Goal: Task Accomplishment & Management: Complete application form

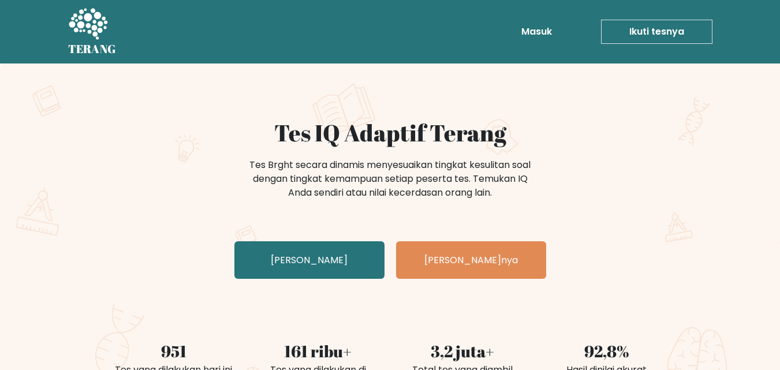
click at [382, 187] on font "Tes Brght secara dinamis menyesuaikan tingkat kesulitan soal dengan tingkat kem…" at bounding box center [389, 178] width 281 height 41
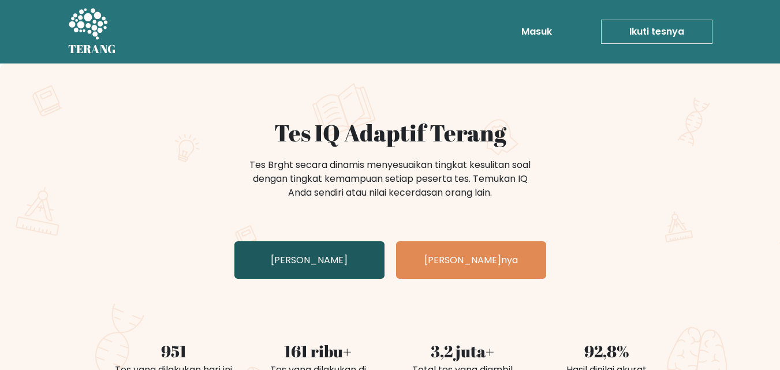
click at [304, 247] on link "Uji Diri Anda" at bounding box center [309, 260] width 150 height 38
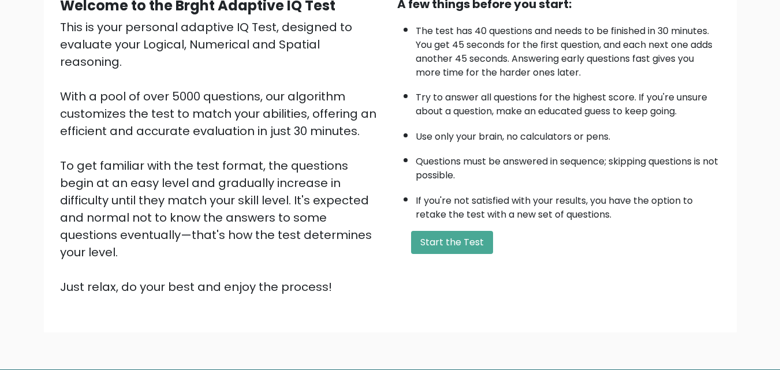
scroll to position [124, 0]
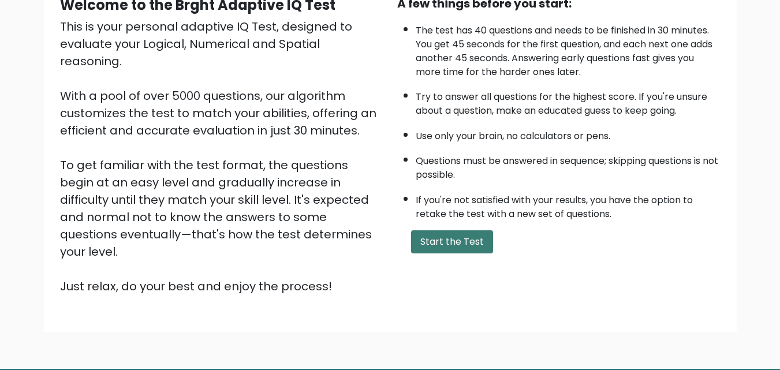
click at [473, 245] on button "Start the Test" at bounding box center [452, 241] width 82 height 23
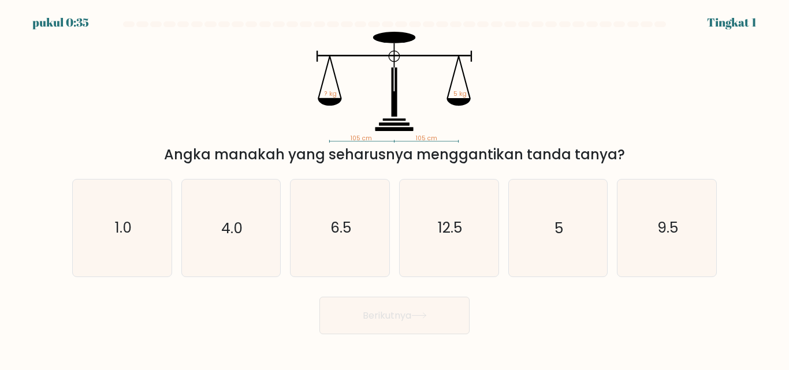
click at [519, 119] on icon "105 cm 105 cm ? kg 5 kg" at bounding box center [394, 87] width 346 height 111
click at [561, 227] on text "5" at bounding box center [558, 228] width 9 height 20
click at [395, 188] on input "Dan. 5" at bounding box center [394, 186] width 1 height 3
radio input "true"
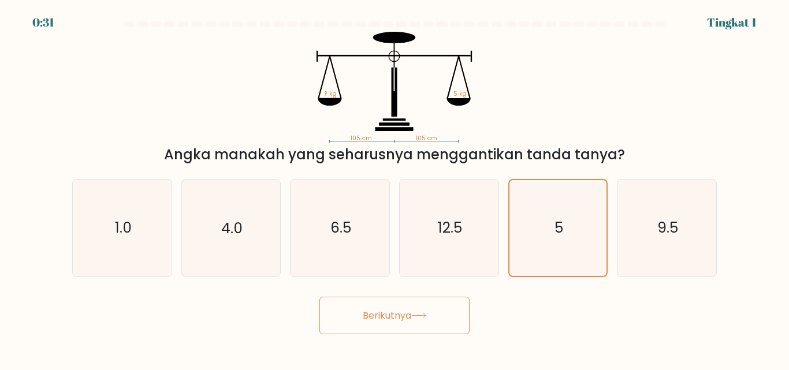
click at [408, 317] on font "Berikutnya" at bounding box center [387, 315] width 49 height 13
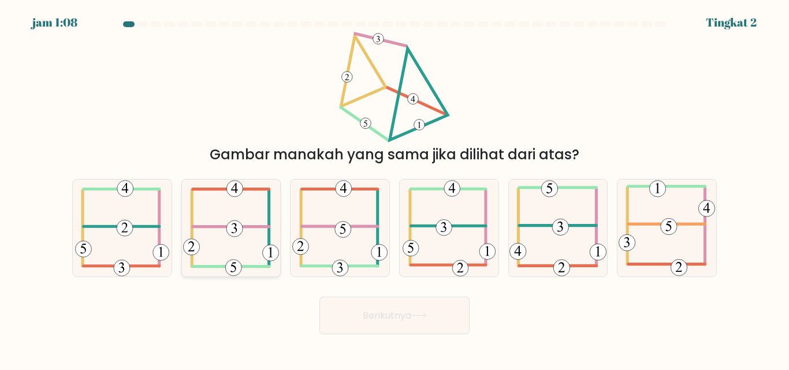
click at [245, 236] on icon at bounding box center [231, 228] width 96 height 96
click at [394, 188] on input "B." at bounding box center [394, 186] width 1 height 3
radio input "true"
click at [394, 308] on button "Berikutnya" at bounding box center [394, 316] width 150 height 38
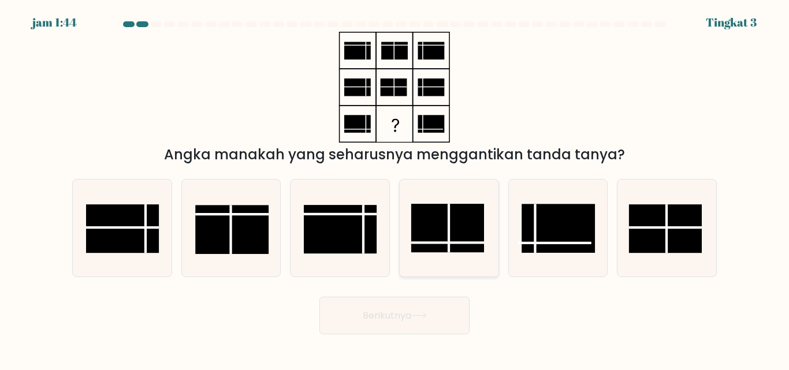
click at [459, 212] on rect at bounding box center [447, 228] width 73 height 49
click at [395, 188] on input "D." at bounding box center [394, 186] width 1 height 3
radio input "true"
click at [389, 309] on font "Berikutnya" at bounding box center [387, 315] width 49 height 13
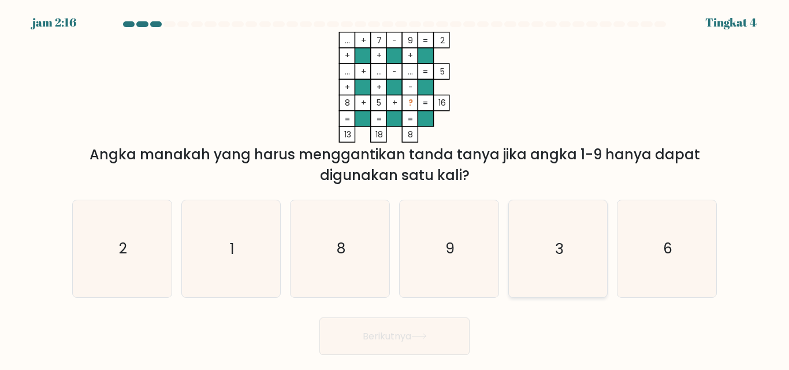
click at [540, 249] on icon "3" at bounding box center [557, 248] width 96 height 96
click at [395, 188] on input "Dan. 3" at bounding box center [394, 186] width 1 height 3
radio input "true"
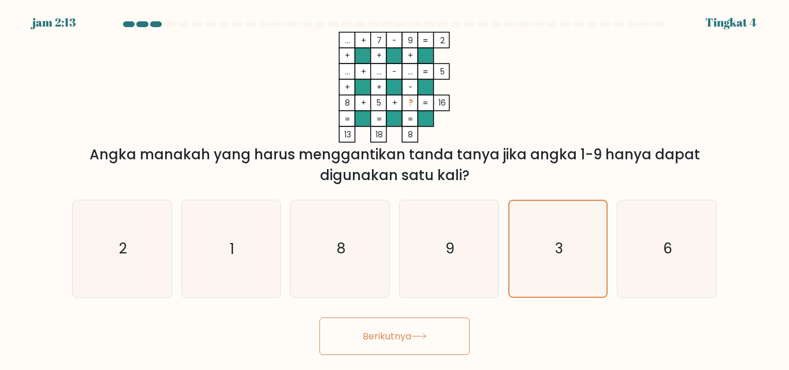
click at [418, 331] on button "Berikutnya" at bounding box center [394, 337] width 150 height 38
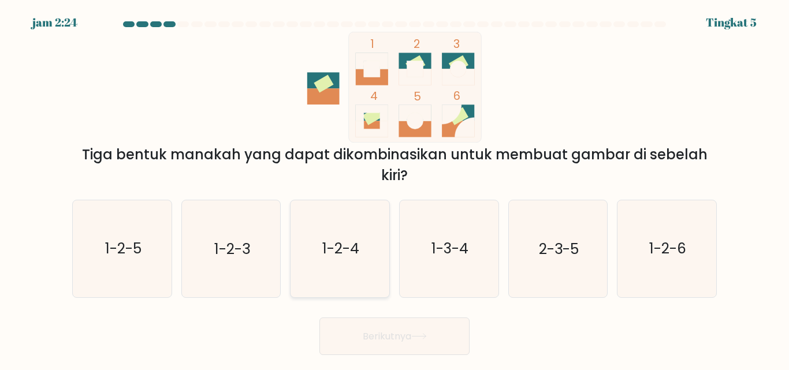
click at [356, 240] on text "1-2-4" at bounding box center [340, 249] width 37 height 20
click at [394, 188] on input "C. 1-2-4" at bounding box center [394, 186] width 1 height 3
radio input "true"
click at [402, 337] on font "Berikutnya" at bounding box center [387, 336] width 49 height 13
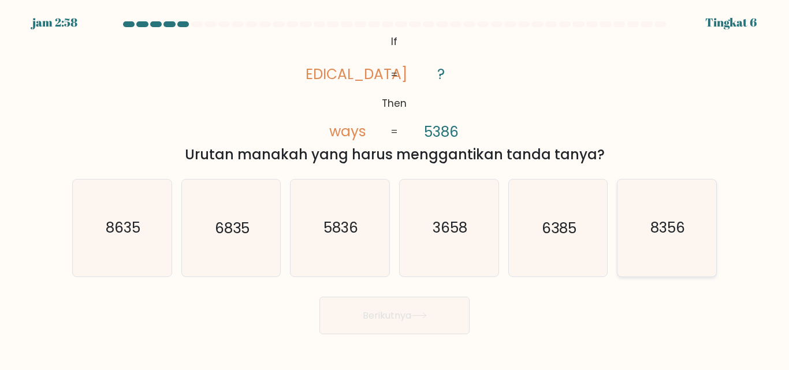
click at [675, 226] on text "8356" at bounding box center [667, 228] width 35 height 20
click at [395, 188] on input "F. 8356" at bounding box center [394, 186] width 1 height 3
radio input "true"
click at [417, 310] on button "Berikutnya" at bounding box center [394, 316] width 150 height 38
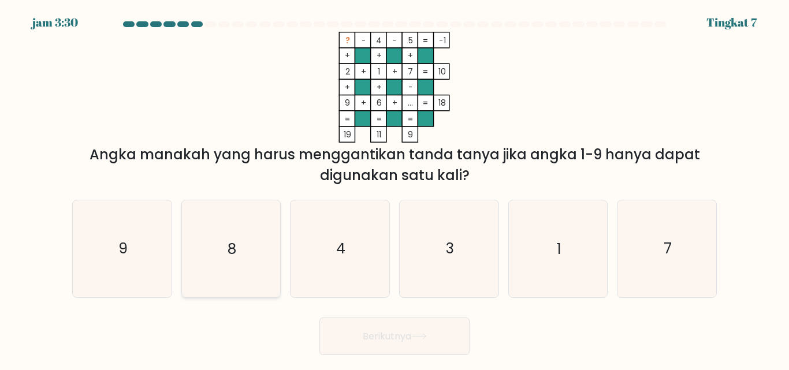
click at [219, 264] on icon "8" at bounding box center [230, 248] width 96 height 96
click at [394, 188] on input "B. 8" at bounding box center [394, 186] width 1 height 3
radio input "true"
click at [441, 333] on button "Berikutnya" at bounding box center [394, 337] width 150 height 38
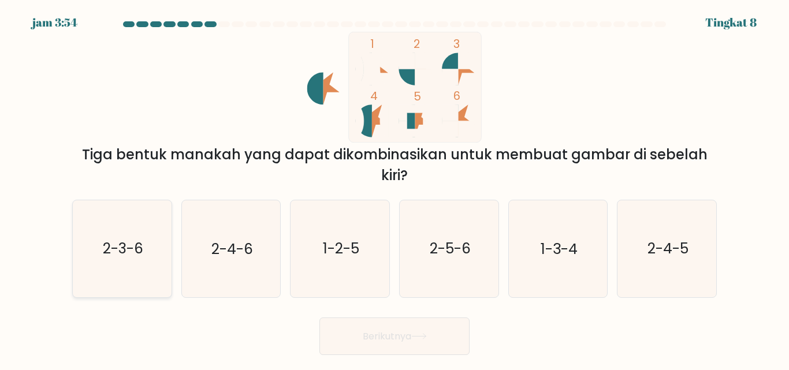
click at [124, 262] on icon "2-3-6" at bounding box center [122, 248] width 96 height 96
click at [394, 188] on input "A. 2-3-6" at bounding box center [394, 186] width 1 height 3
radio input "true"
click at [439, 347] on button "Berikutnya" at bounding box center [394, 337] width 150 height 38
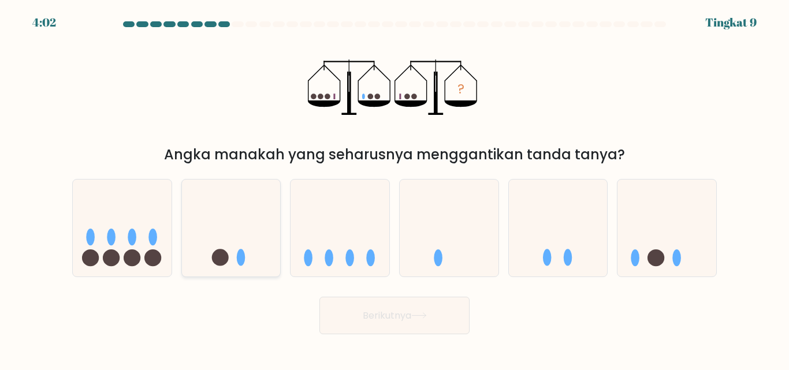
click at [207, 250] on icon at bounding box center [231, 227] width 99 height 81
click at [394, 188] on input "B." at bounding box center [394, 186] width 1 height 3
radio input "true"
click at [439, 312] on button "Berikutnya" at bounding box center [394, 316] width 150 height 38
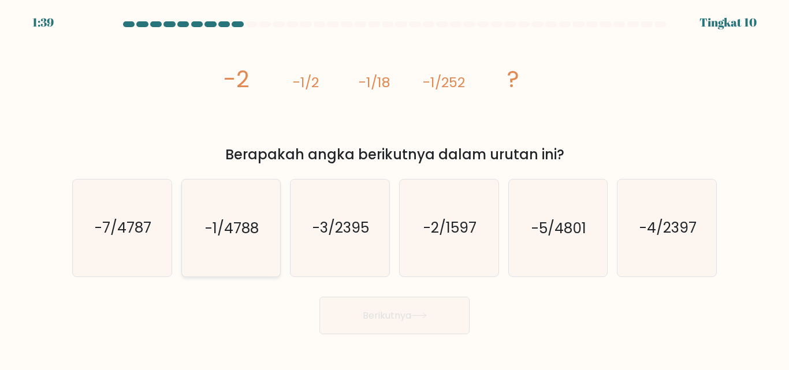
click at [236, 215] on icon "-1/4788" at bounding box center [230, 228] width 96 height 96
click at [394, 188] on input "B. -1/4788" at bounding box center [394, 186] width 1 height 3
radio input "true"
click at [396, 305] on button "Berikutnya" at bounding box center [394, 316] width 150 height 38
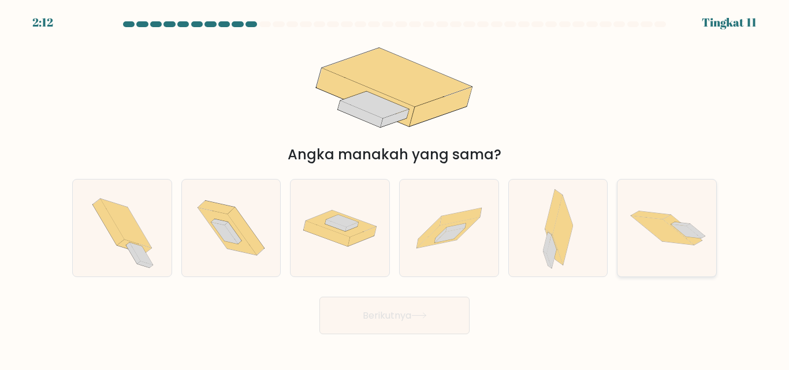
click at [677, 223] on icon at bounding box center [680, 224] width 19 height 4
click at [395, 188] on input "F." at bounding box center [394, 186] width 1 height 3
radio input "true"
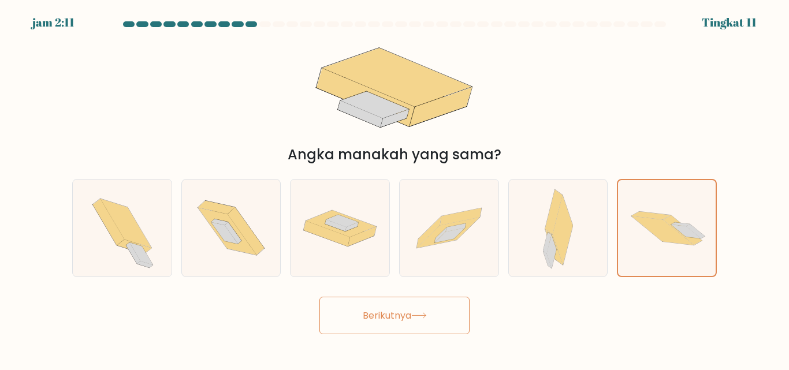
click at [426, 315] on icon at bounding box center [419, 315] width 14 height 5
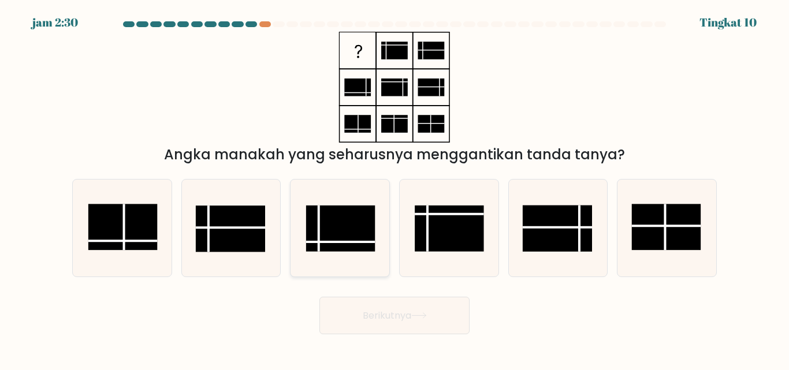
click at [345, 240] on rect at bounding box center [340, 229] width 69 height 46
click at [394, 188] on input "C." at bounding box center [394, 186] width 1 height 3
radio input "true"
click at [405, 305] on button "Berikutnya" at bounding box center [394, 316] width 150 height 38
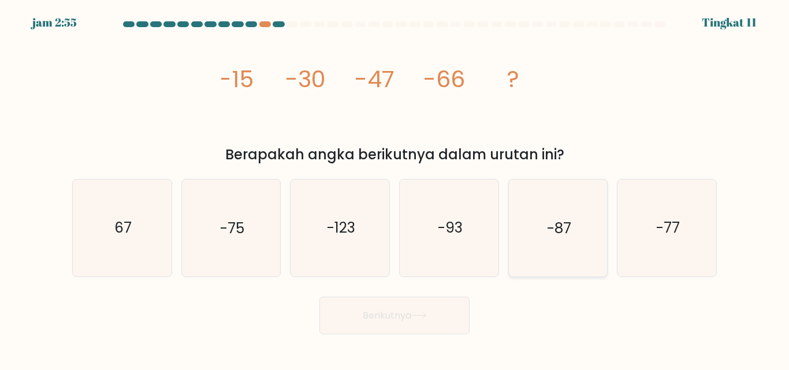
click at [558, 236] on text "-87" at bounding box center [559, 228] width 24 height 20
click at [395, 188] on input "Dan. -87" at bounding box center [394, 186] width 1 height 3
radio input "true"
click at [419, 330] on button "Berikutnya" at bounding box center [394, 316] width 150 height 38
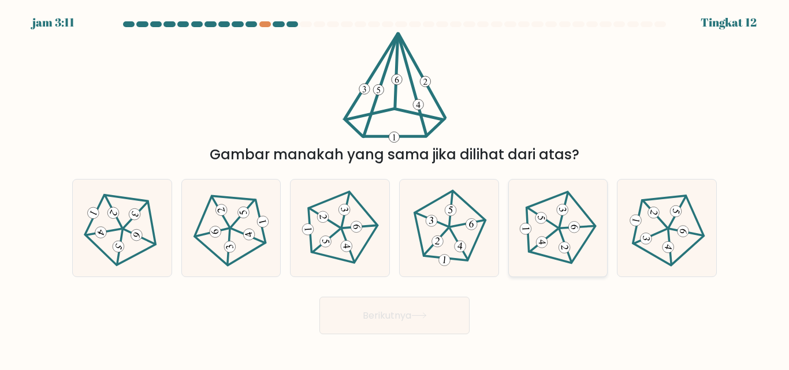
click at [549, 231] on icon at bounding box center [557, 227] width 77 height 77
click at [395, 188] on input "Dan." at bounding box center [394, 186] width 1 height 3
radio input "true"
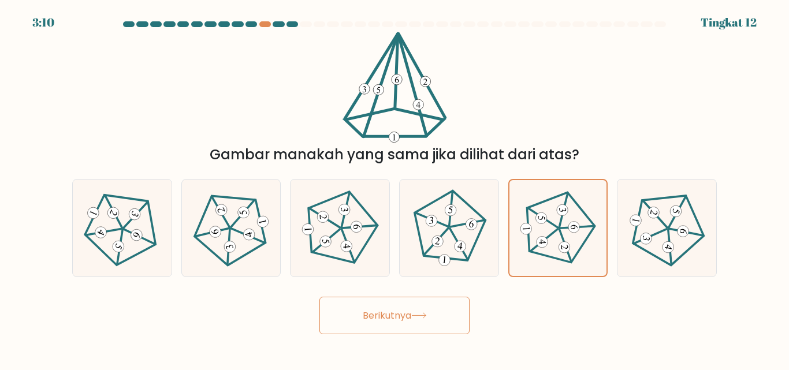
click at [409, 306] on button "Berikutnya" at bounding box center [394, 316] width 150 height 38
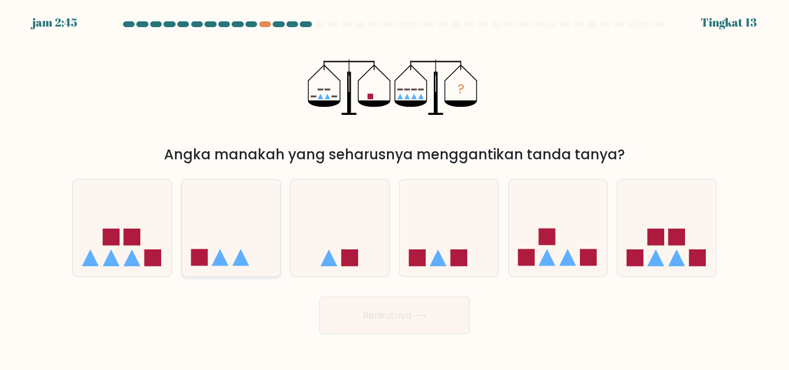
click at [248, 237] on icon at bounding box center [231, 227] width 99 height 81
click at [394, 188] on input "B." at bounding box center [394, 186] width 1 height 3
radio input "true"
click at [389, 313] on font "Berikutnya" at bounding box center [387, 315] width 49 height 13
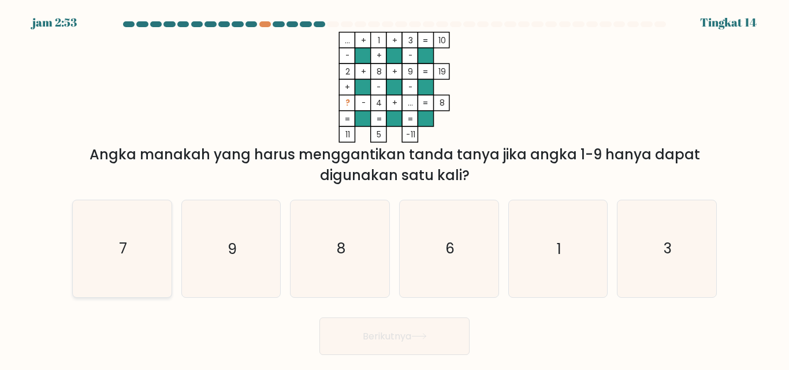
click at [139, 243] on icon "7" at bounding box center [122, 248] width 96 height 96
click at [394, 188] on input "A. 7" at bounding box center [394, 186] width 1 height 3
radio input "true"
click at [379, 335] on font "Berikutnya" at bounding box center [387, 336] width 49 height 13
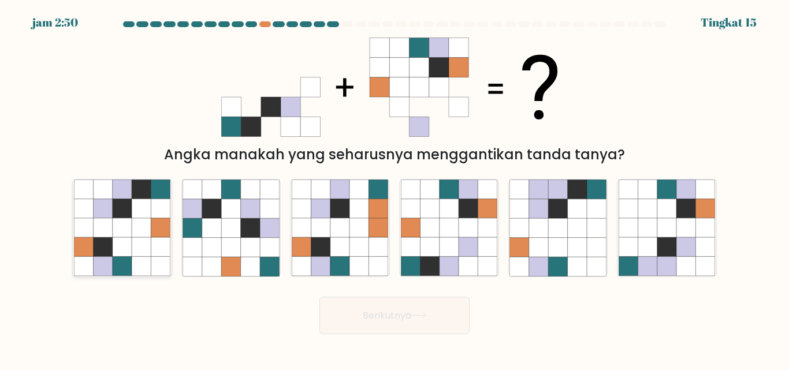
click at [117, 212] on icon at bounding box center [122, 208] width 19 height 19
click at [394, 188] on input "A." at bounding box center [394, 186] width 1 height 3
radio input "true"
click at [435, 319] on button "Berikutnya" at bounding box center [394, 316] width 150 height 38
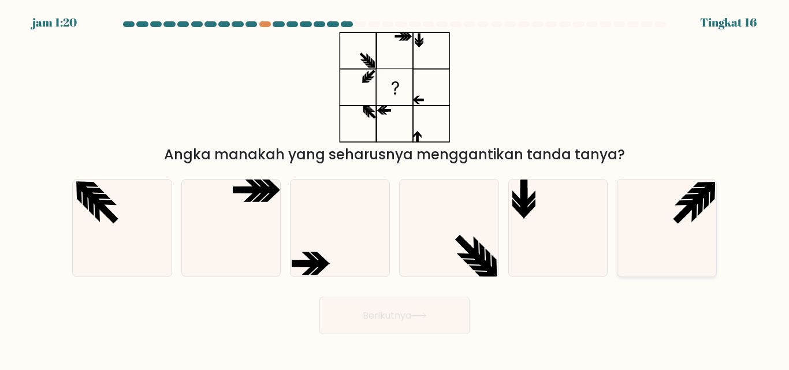
click at [691, 208] on icon at bounding box center [684, 213] width 23 height 23
click at [395, 188] on input "F." at bounding box center [394, 186] width 1 height 3
radio input "true"
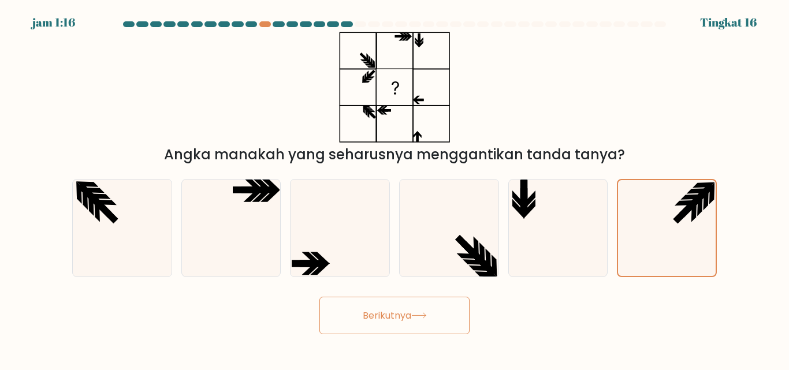
click at [434, 312] on button "Berikutnya" at bounding box center [394, 316] width 150 height 38
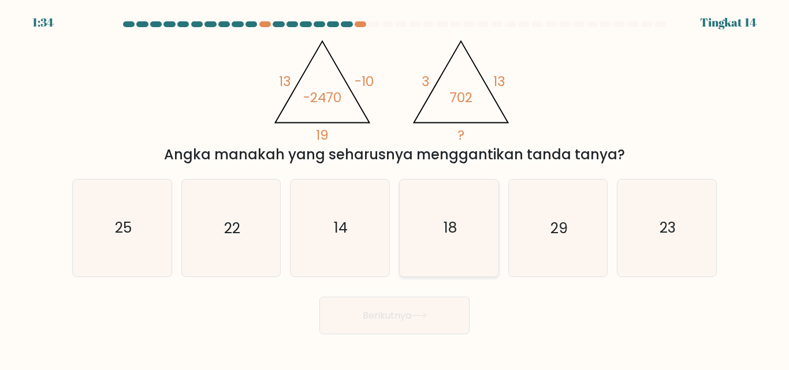
click at [461, 212] on icon "18" at bounding box center [449, 228] width 96 height 96
click at [395, 188] on input "D. 18" at bounding box center [394, 186] width 1 height 3
radio input "true"
click at [402, 309] on font "Berikutnya" at bounding box center [387, 315] width 49 height 13
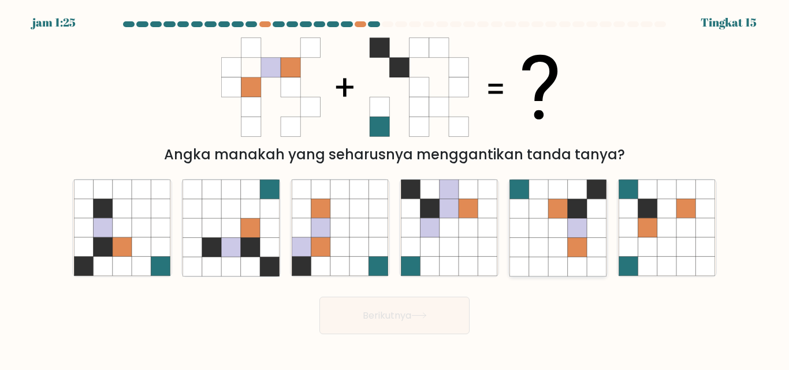
click at [561, 233] on icon at bounding box center [557, 228] width 19 height 19
click at [395, 188] on input "Dan." at bounding box center [394, 186] width 1 height 3
radio input "true"
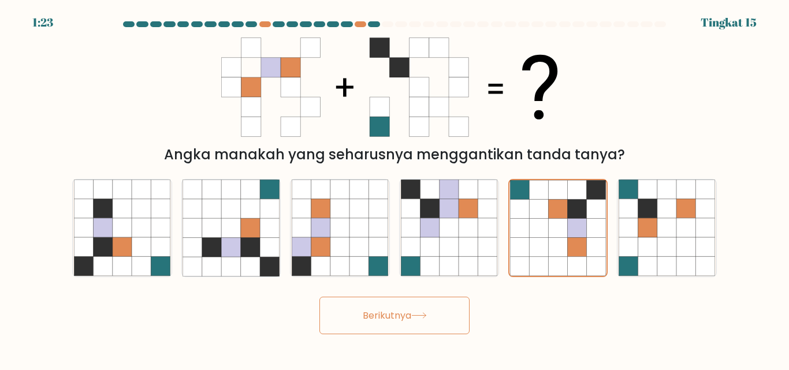
click at [411, 315] on font "Berikutnya" at bounding box center [387, 315] width 49 height 13
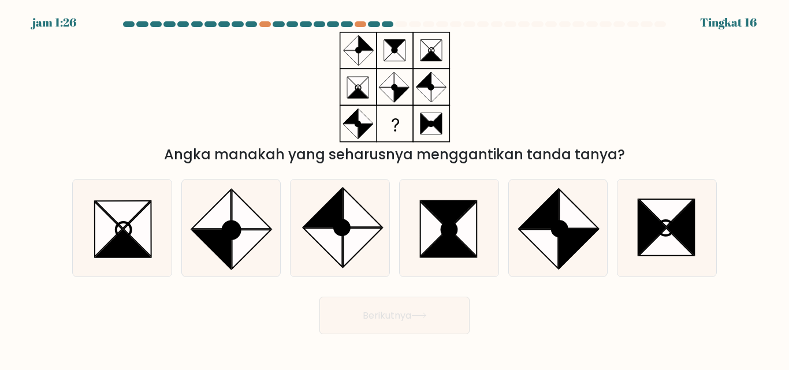
drag, startPoint x: 413, startPoint y: 315, endPoint x: 277, endPoint y: 301, distance: 137.5
click at [277, 301] on div "Berikutnya" at bounding box center [394, 312] width 658 height 43
click at [675, 220] on icon at bounding box center [680, 227] width 27 height 55
click at [395, 188] on input "F." at bounding box center [394, 186] width 1 height 3
radio input "true"
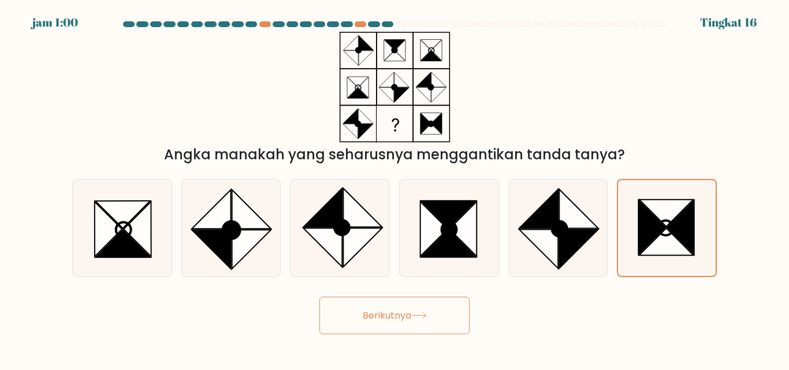
click at [443, 305] on button "Berikutnya" at bounding box center [394, 316] width 150 height 38
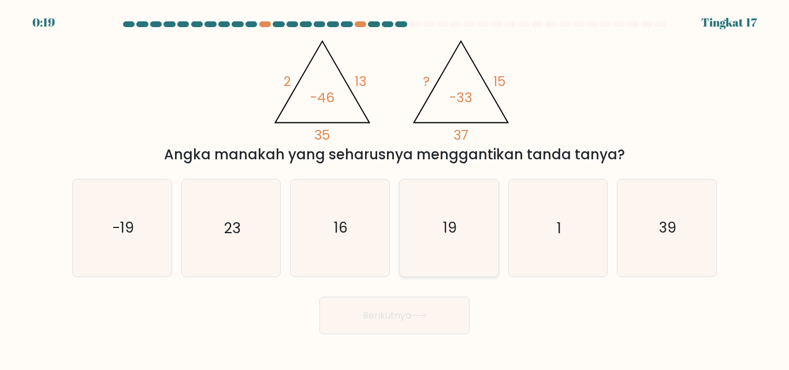
click at [446, 228] on text "19" at bounding box center [450, 228] width 14 height 20
click at [395, 188] on input "D. 19" at bounding box center [394, 186] width 1 height 3
radio input "true"
click at [411, 312] on font "Berikutnya" at bounding box center [387, 315] width 49 height 13
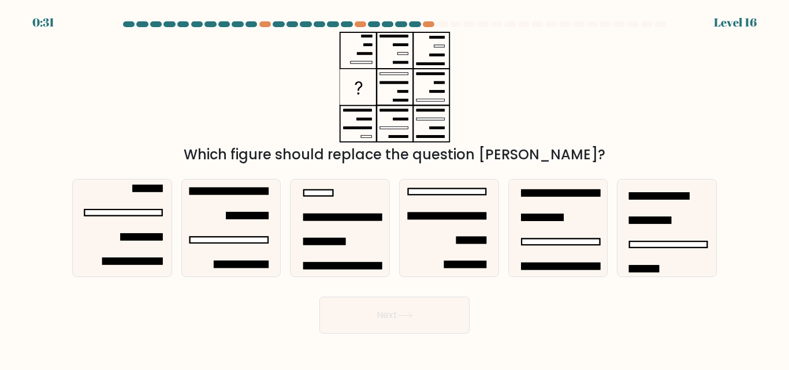
click at [494, 126] on div "Which figure should replace the question mark?" at bounding box center [394, 98] width 658 height 133
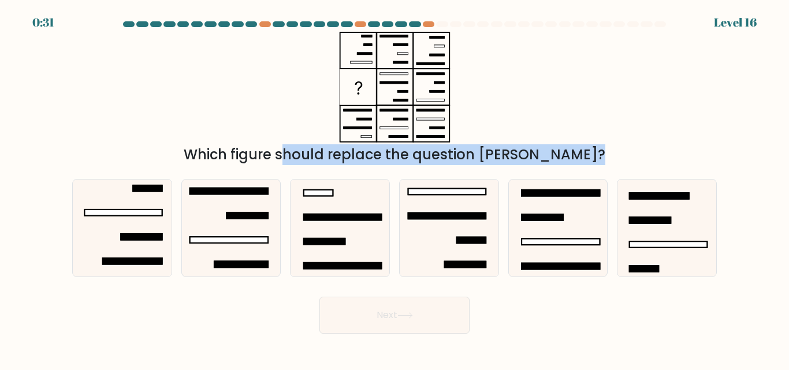
click at [494, 126] on div "Which figure should replace the question mark?" at bounding box center [394, 98] width 658 height 133
click at [494, 126] on div "Which figure should replace the question [PERSON_NAME]?" at bounding box center [394, 98] width 658 height 133
click at [494, 154] on div "Which figure should replace the question [PERSON_NAME]?" at bounding box center [394, 154] width 631 height 21
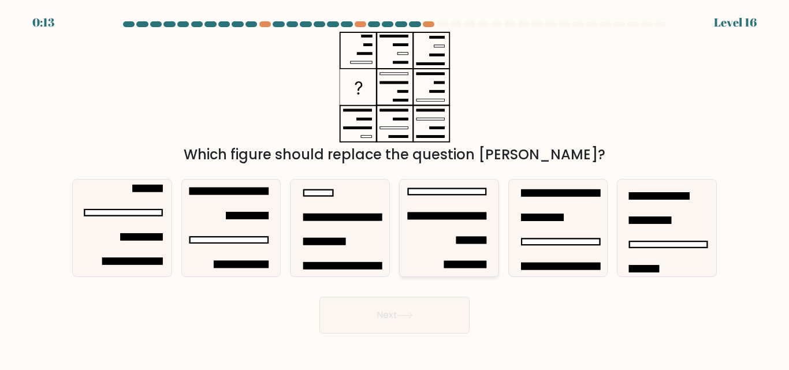
click at [458, 229] on icon at bounding box center [449, 228] width 96 height 96
click at [395, 188] on input "d." at bounding box center [394, 186] width 1 height 3
radio input "true"
click at [430, 310] on button "Next" at bounding box center [394, 315] width 150 height 37
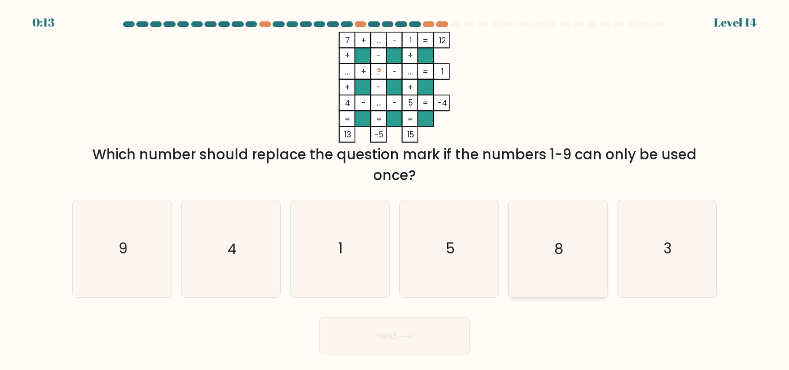
click at [551, 257] on icon "8" at bounding box center [557, 248] width 96 height 96
click at [395, 188] on input "e. 8" at bounding box center [394, 186] width 1 height 3
radio input "true"
click at [423, 329] on button "Next" at bounding box center [394, 336] width 150 height 37
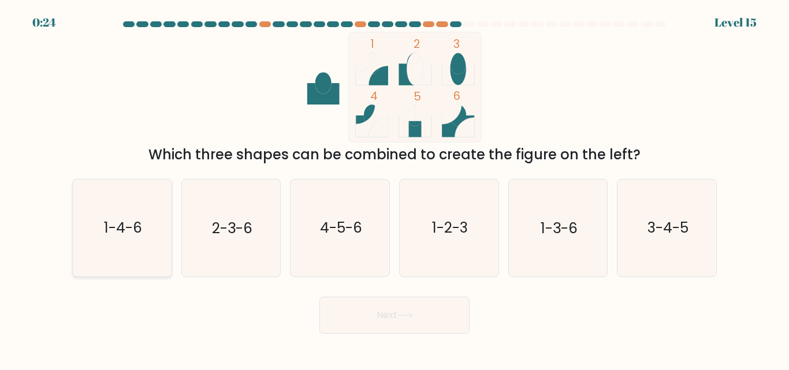
click at [80, 236] on icon "1-4-6" at bounding box center [122, 228] width 96 height 96
click at [394, 188] on input "a. 1-4-6" at bounding box center [394, 186] width 1 height 3
radio input "true"
click at [435, 314] on button "Next" at bounding box center [394, 315] width 150 height 37
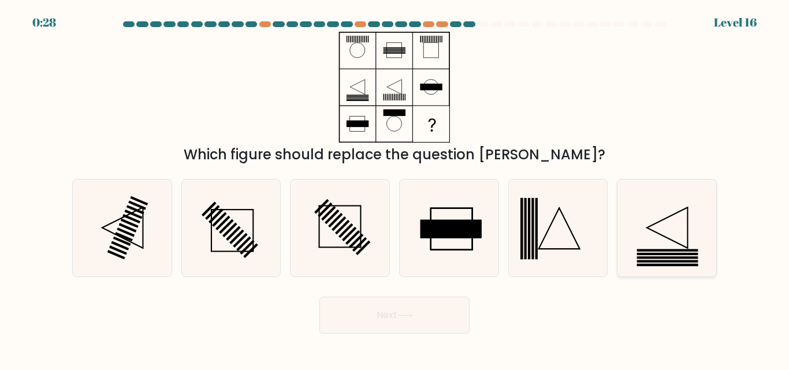
click at [663, 236] on icon at bounding box center [667, 228] width 41 height 41
click at [395, 188] on input "f." at bounding box center [394, 186] width 1 height 3
radio input "true"
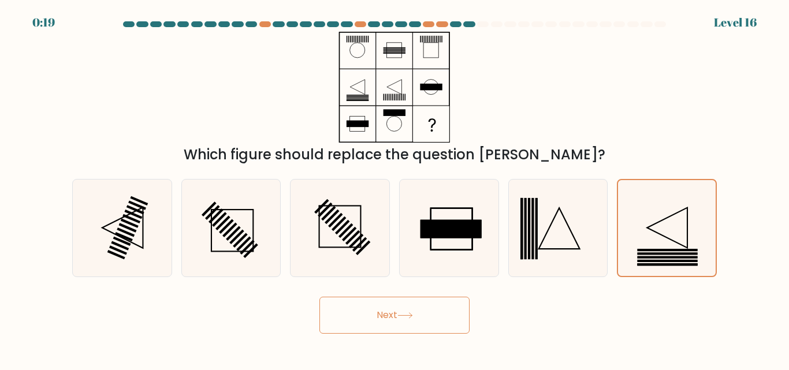
click at [426, 315] on button "Next" at bounding box center [394, 315] width 150 height 37
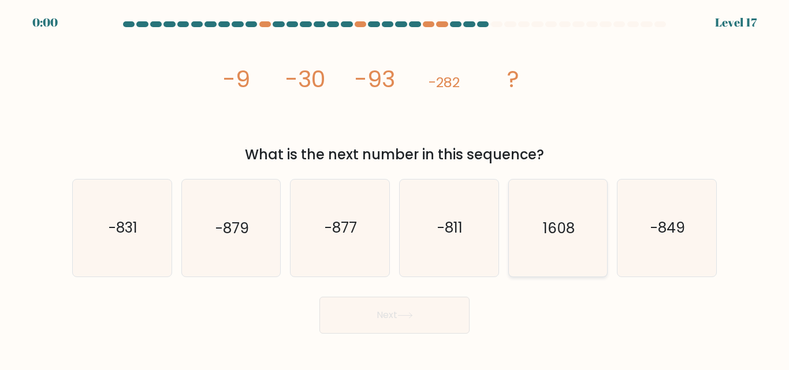
click at [568, 239] on icon "1608" at bounding box center [557, 228] width 96 height 96
click at [395, 188] on input "e. 1608" at bounding box center [394, 186] width 1 height 3
radio input "true"
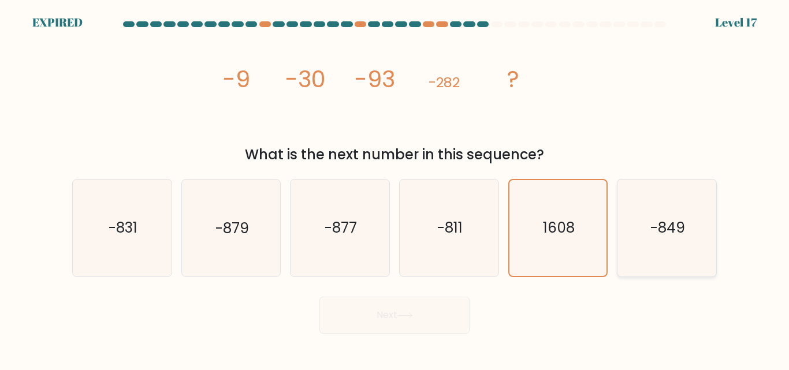
click at [677, 227] on text "-849" at bounding box center [667, 228] width 35 height 20
click at [395, 188] on input "f. -849" at bounding box center [394, 186] width 1 height 3
radio input "true"
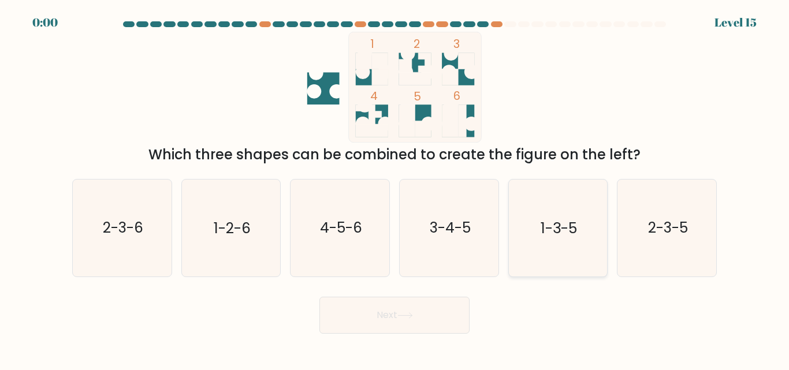
click at [574, 224] on text "1-3-5" at bounding box center [558, 228] width 36 height 20
click at [395, 188] on input "e. 1-3-5" at bounding box center [394, 186] width 1 height 3
radio input "true"
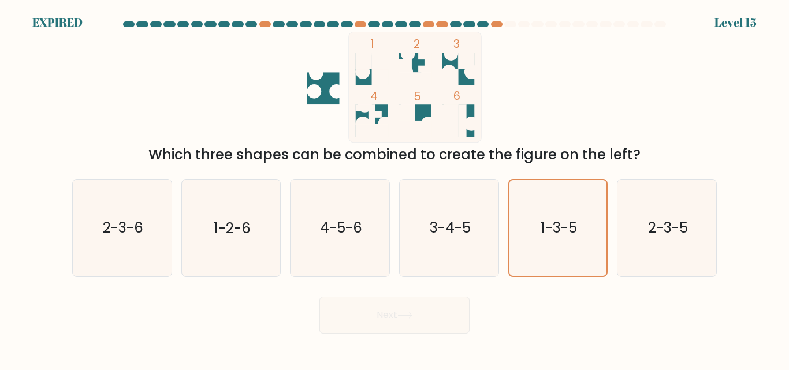
click at [411, 313] on div "Next" at bounding box center [394, 312] width 658 height 43
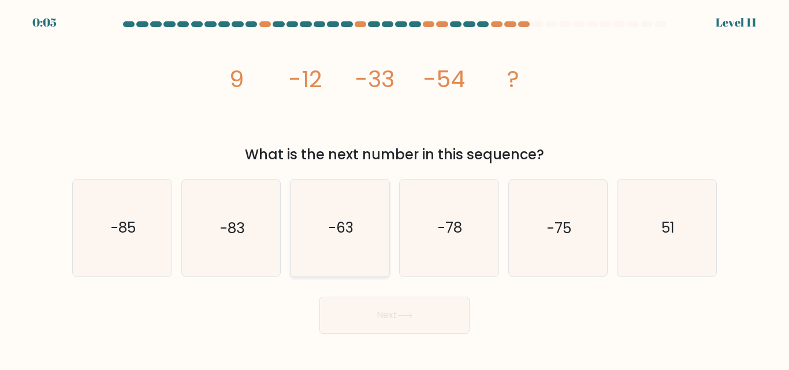
click at [357, 234] on icon "-63" at bounding box center [340, 228] width 96 height 96
click at [394, 188] on input "c. -63" at bounding box center [394, 186] width 1 height 3
radio input "true"
click at [382, 307] on button "Next" at bounding box center [394, 315] width 150 height 37
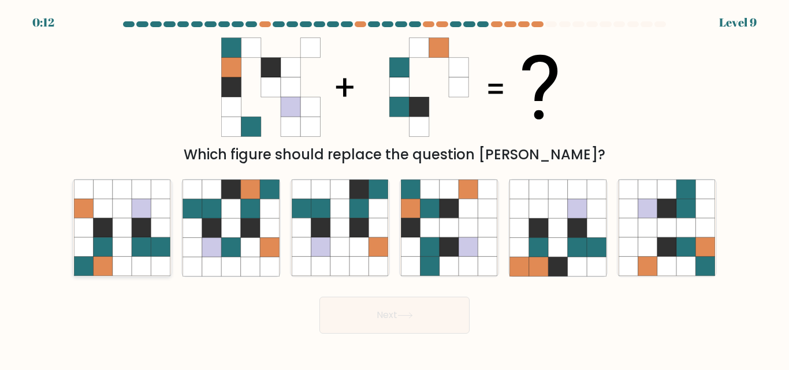
click at [136, 247] on icon at bounding box center [141, 247] width 19 height 19
click at [394, 188] on input "a." at bounding box center [394, 186] width 1 height 3
radio input "true"
click at [339, 308] on button "Next" at bounding box center [394, 315] width 150 height 37
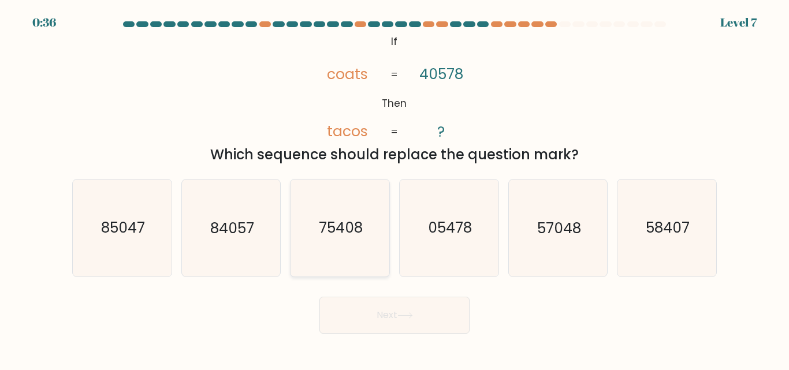
click at [356, 235] on text "75408" at bounding box center [341, 228] width 44 height 20
click at [394, 188] on input "c. 75408" at bounding box center [394, 186] width 1 height 3
radio input "true"
click at [386, 315] on button "Next" at bounding box center [394, 315] width 150 height 37
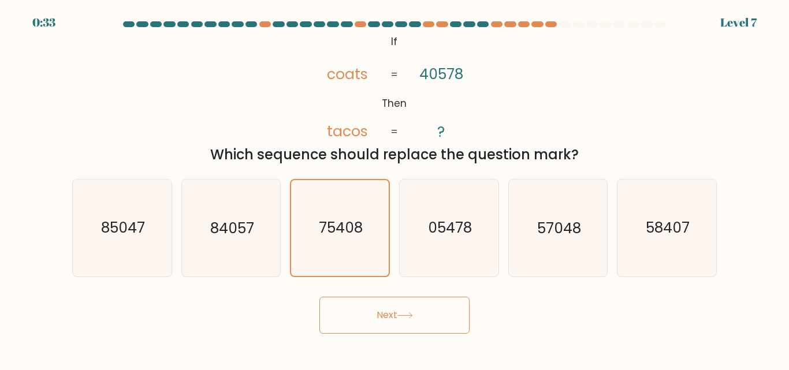
click at [386, 315] on button "Next" at bounding box center [394, 315] width 150 height 37
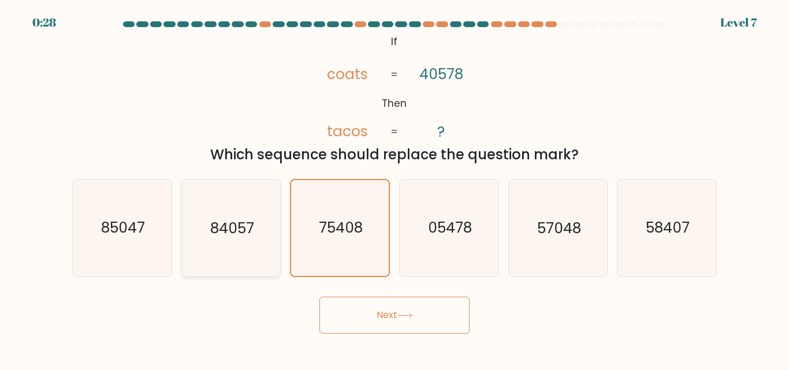
click at [245, 238] on icon "84057" at bounding box center [230, 228] width 96 height 96
click at [394, 188] on input "b. 84057" at bounding box center [394, 186] width 1 height 3
radio input "true"
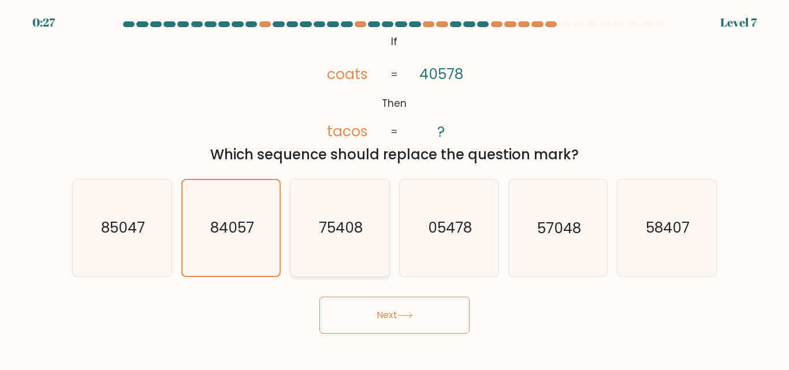
click at [342, 230] on text "75408" at bounding box center [341, 228] width 44 height 20
click at [394, 188] on input "c. 75408" at bounding box center [394, 186] width 1 height 3
radio input "true"
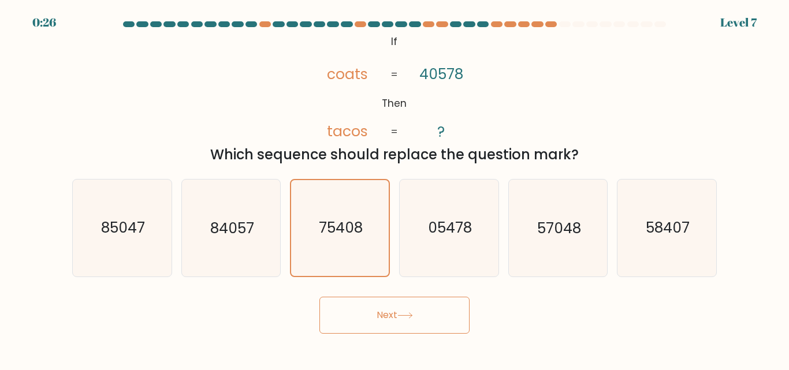
click at [402, 318] on icon at bounding box center [405, 315] width 16 height 6
click at [319, 297] on button "Next" at bounding box center [394, 315] width 150 height 37
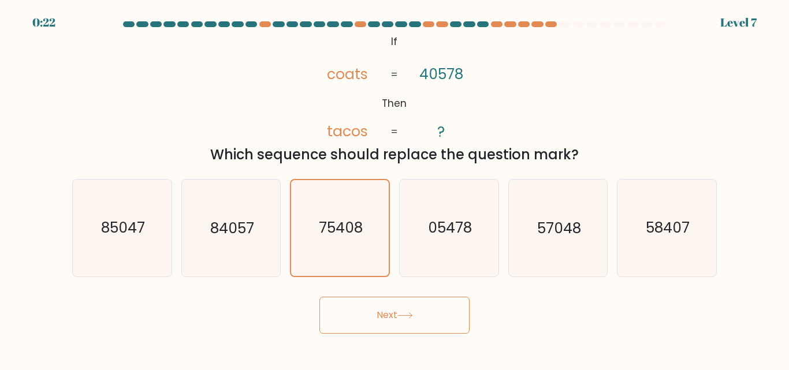
click at [442, 308] on button "Next" at bounding box center [394, 315] width 150 height 37
click at [444, 204] on icon "05478" at bounding box center [449, 228] width 96 height 96
click at [395, 188] on input "d. 05478" at bounding box center [394, 186] width 1 height 3
radio input "true"
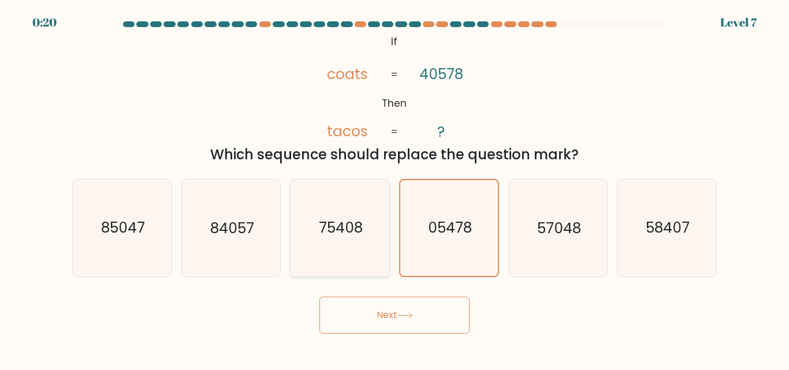
click at [372, 205] on icon "75408" at bounding box center [340, 228] width 96 height 96
click at [394, 188] on input "c. 75408" at bounding box center [394, 186] width 1 height 3
radio input "true"
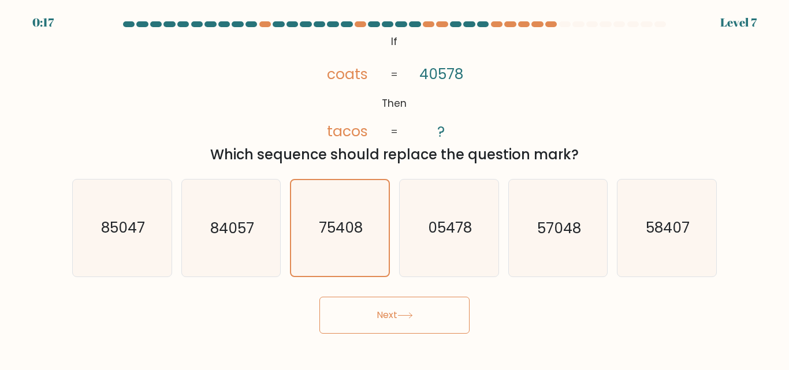
click at [409, 302] on button "Next" at bounding box center [394, 315] width 150 height 37
click at [363, 317] on button "Next" at bounding box center [394, 315] width 150 height 37
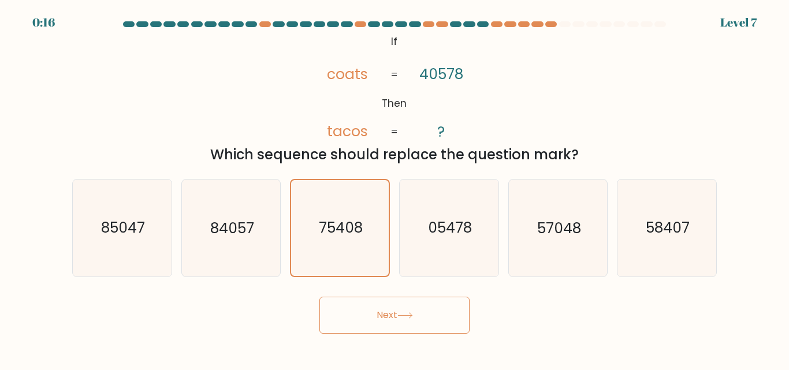
click at [363, 317] on button "Next" at bounding box center [394, 315] width 150 height 37
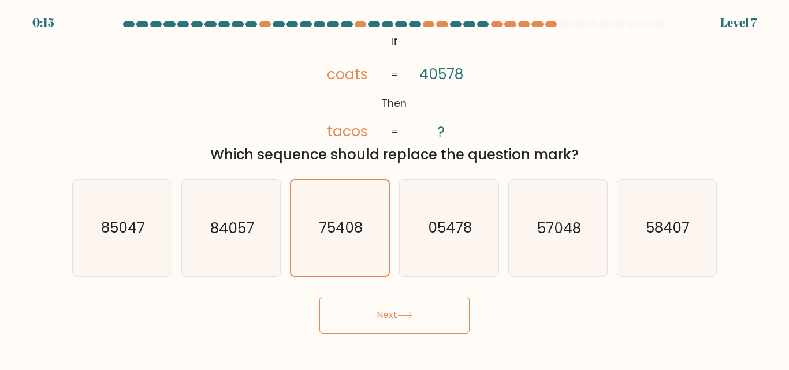
click at [363, 317] on button "Next" at bounding box center [394, 315] width 150 height 37
click at [426, 315] on button "Next" at bounding box center [394, 315] width 150 height 37
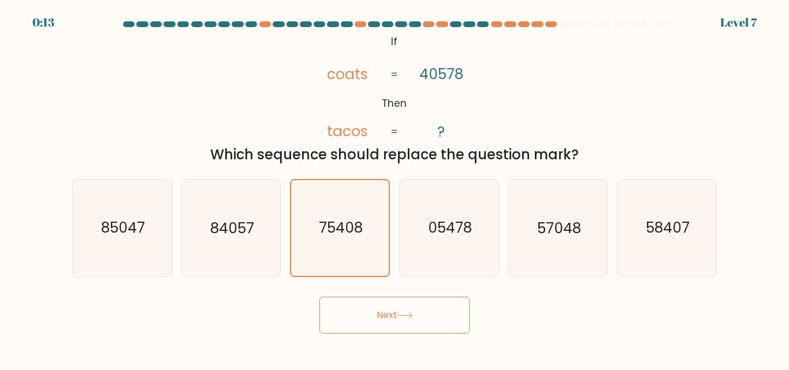
drag, startPoint x: 426, startPoint y: 315, endPoint x: 401, endPoint y: 310, distance: 25.9
click at [401, 310] on button "Next" at bounding box center [394, 315] width 150 height 37
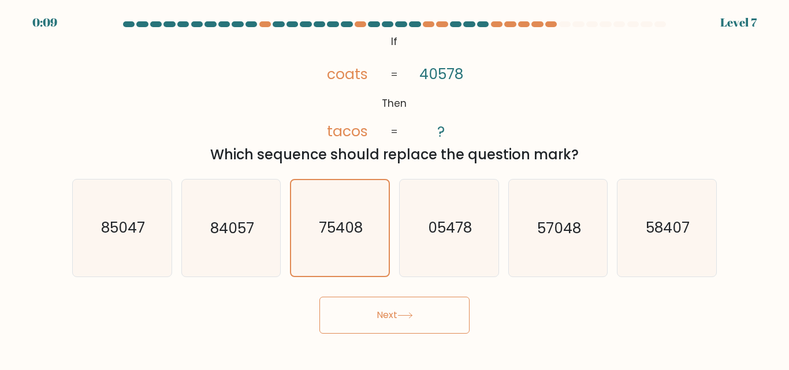
click at [364, 309] on button "Next" at bounding box center [394, 315] width 150 height 37
click at [453, 251] on icon "05478" at bounding box center [449, 228] width 96 height 96
click at [395, 188] on input "d. 05478" at bounding box center [394, 186] width 1 height 3
radio input "true"
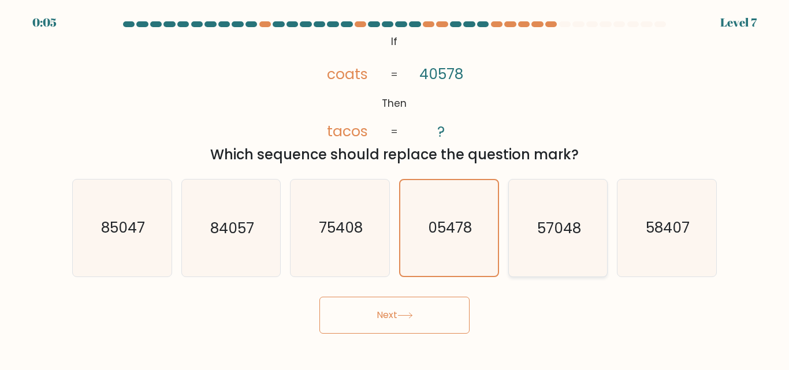
click at [559, 224] on text "57048" at bounding box center [559, 228] width 44 height 20
click at [395, 188] on input "e. 57048" at bounding box center [394, 186] width 1 height 3
radio input "true"
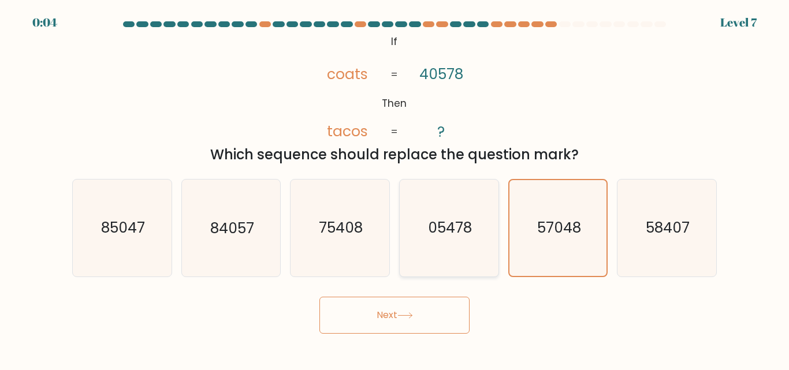
click at [457, 222] on text "05478" at bounding box center [450, 228] width 44 height 20
click at [395, 188] on input "d. 05478" at bounding box center [394, 186] width 1 height 3
radio input "true"
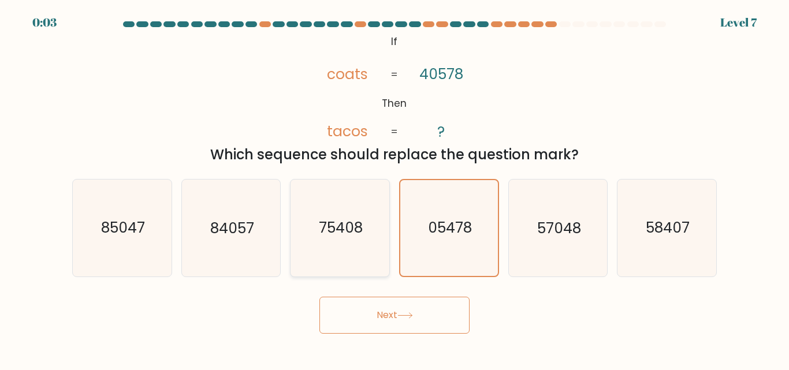
click at [348, 226] on text "75408" at bounding box center [341, 228] width 44 height 20
click at [394, 188] on input "c. 75408" at bounding box center [394, 186] width 1 height 3
radio input "true"
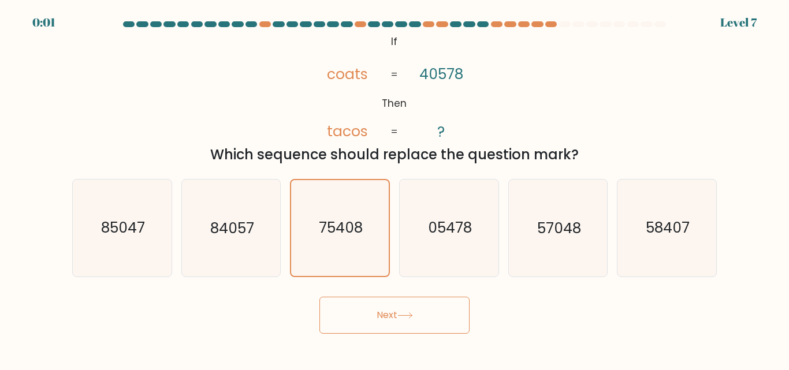
click at [353, 325] on button "Next" at bounding box center [394, 315] width 150 height 37
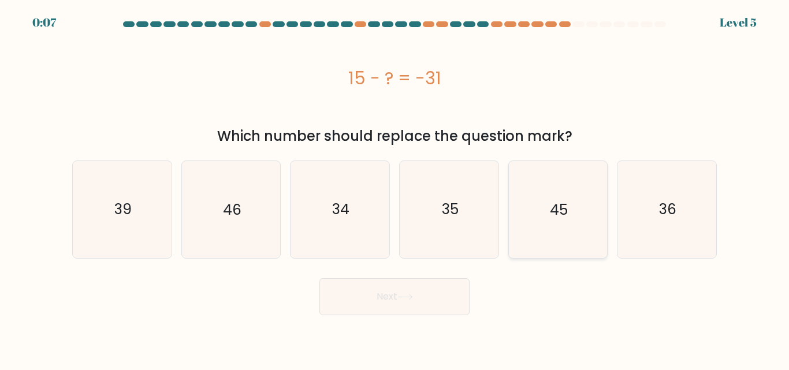
click at [575, 207] on icon "45" at bounding box center [557, 209] width 96 height 96
click at [395, 188] on input "e. 45" at bounding box center [394, 186] width 1 height 3
radio input "true"
click at [248, 192] on icon "46" at bounding box center [230, 209] width 96 height 96
click at [394, 188] on input "b. 46" at bounding box center [394, 186] width 1 height 3
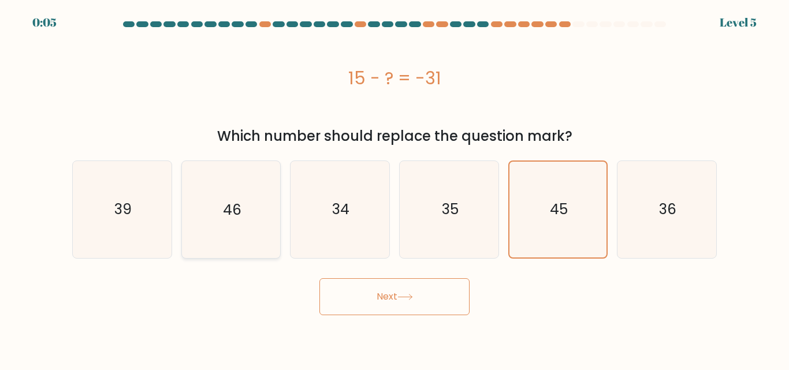
radio input "true"
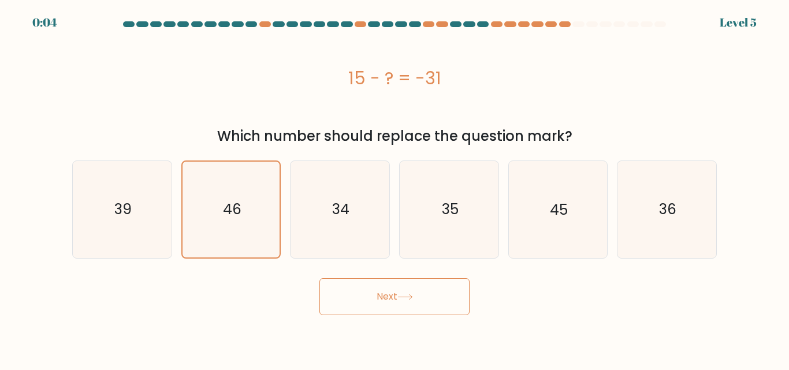
click at [365, 296] on button "Next" at bounding box center [394, 296] width 150 height 37
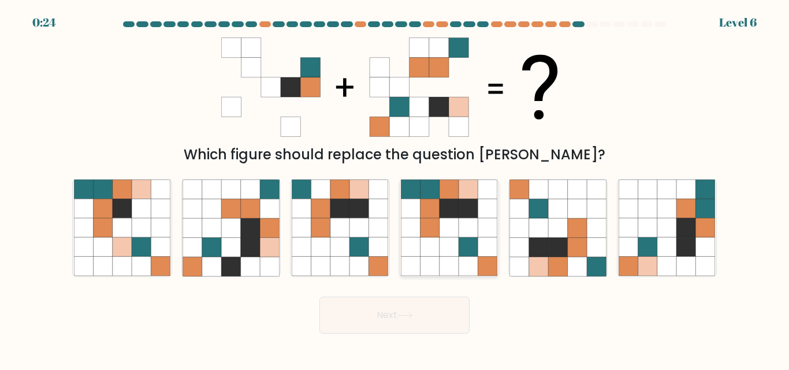
click at [463, 210] on icon at bounding box center [467, 208] width 19 height 19
click at [395, 188] on input "d." at bounding box center [394, 186] width 1 height 3
radio input "true"
click at [427, 307] on button "Next" at bounding box center [394, 315] width 150 height 37
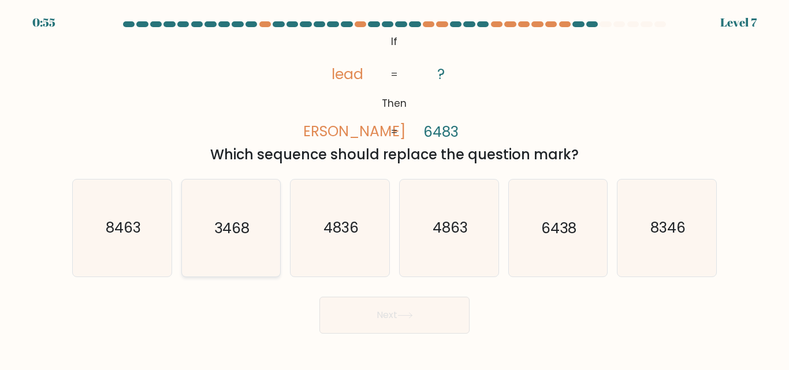
click at [270, 221] on icon "3468" at bounding box center [230, 228] width 96 height 96
click at [394, 188] on input "b. 3468" at bounding box center [394, 186] width 1 height 3
radio input "true"
click at [387, 316] on button "Next" at bounding box center [394, 315] width 150 height 37
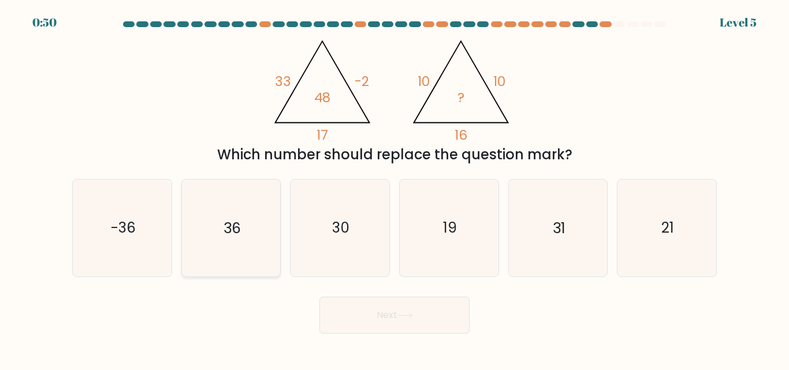
click at [243, 210] on icon "36" at bounding box center [230, 228] width 96 height 96
click at [394, 188] on input "b. 36" at bounding box center [394, 186] width 1 height 3
radio input "true"
click at [357, 315] on button "Next" at bounding box center [394, 315] width 150 height 37
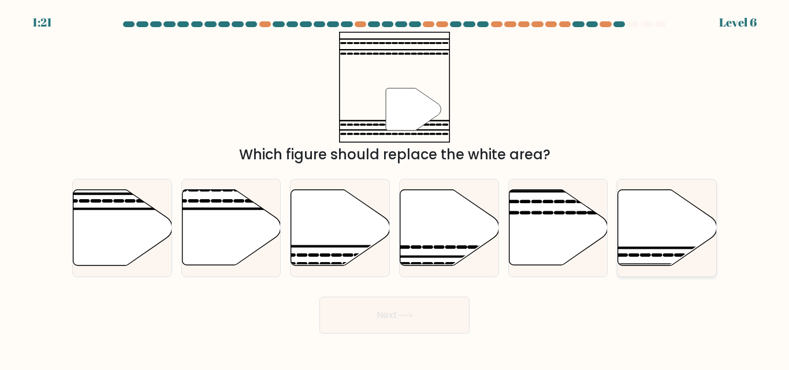
click at [652, 231] on icon at bounding box center [667, 228] width 99 height 76
click at [395, 188] on input "f." at bounding box center [394, 186] width 1 height 3
radio input "true"
click at [398, 308] on button "Next" at bounding box center [394, 315] width 150 height 37
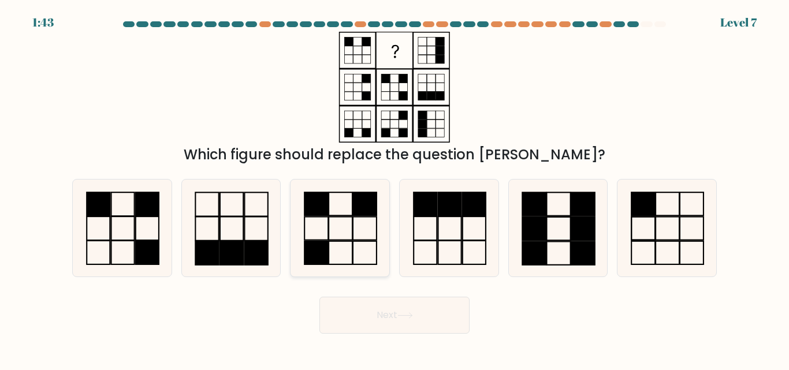
click at [338, 234] on icon at bounding box center [340, 228] width 96 height 96
click at [394, 188] on input "c." at bounding box center [394, 186] width 1 height 3
radio input "true"
click at [389, 315] on button "Next" at bounding box center [394, 315] width 150 height 37
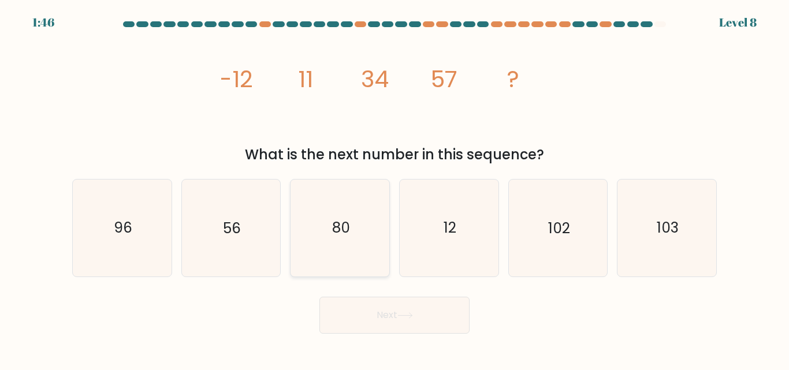
click at [344, 232] on text "80" at bounding box center [341, 228] width 18 height 20
click at [394, 188] on input "c. 80" at bounding box center [394, 186] width 1 height 3
radio input "true"
click at [379, 301] on button "Next" at bounding box center [394, 315] width 150 height 37
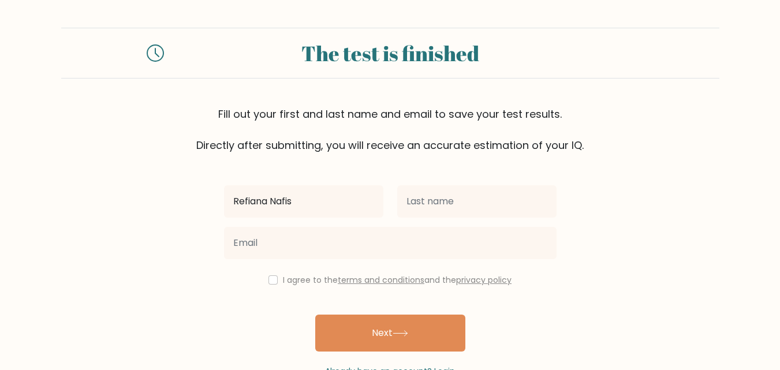
type input "Refiana Nafis"
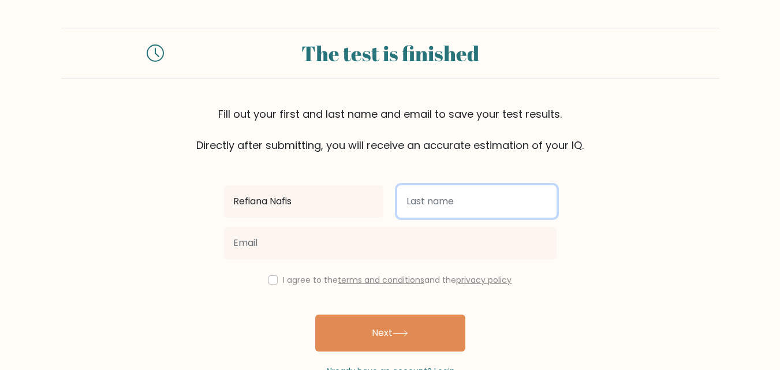
click at [440, 195] on input "text" at bounding box center [476, 201] width 159 height 32
type input "Safiera"
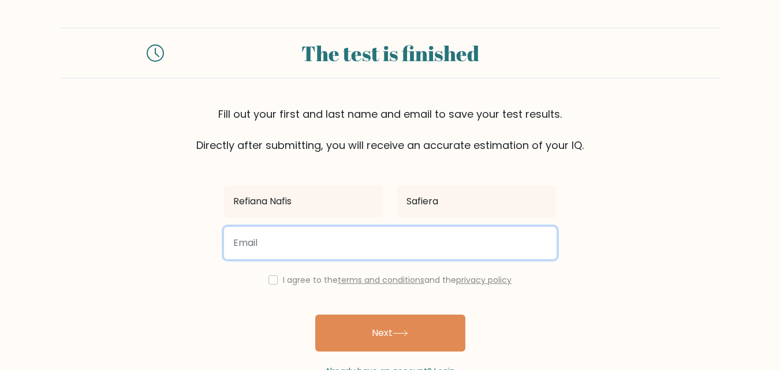
click at [370, 250] on input "email" at bounding box center [390, 243] width 333 height 32
type input "refianafisafiera@gmail.com"
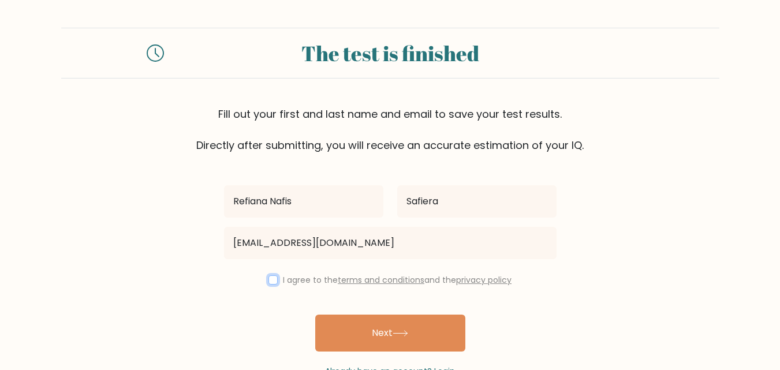
click at [273, 282] on input "checkbox" at bounding box center [272, 279] width 9 height 9
checkbox input "true"
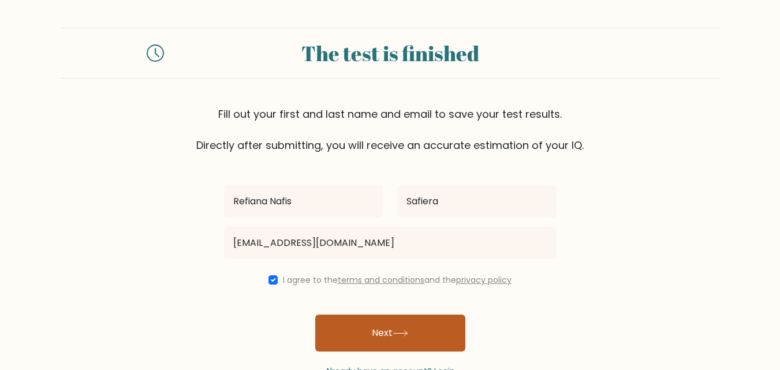
click at [365, 331] on button "Next" at bounding box center [390, 333] width 150 height 37
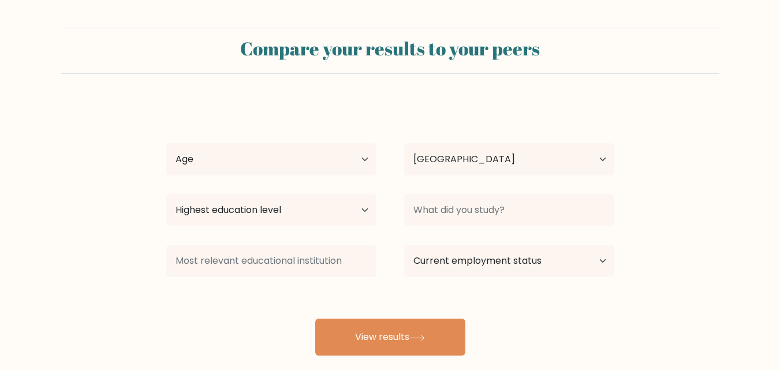
select select "ID"
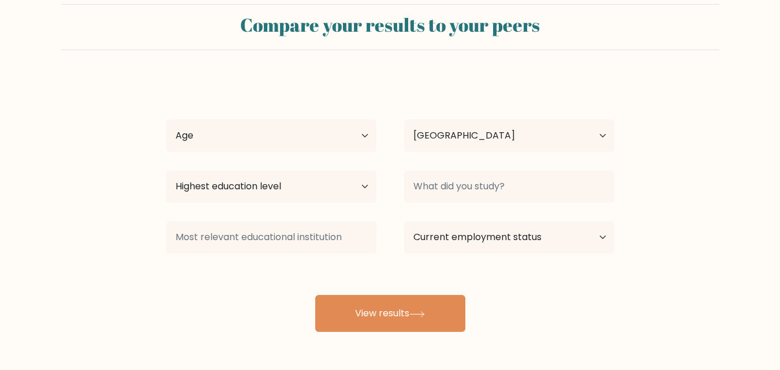
scroll to position [21, 0]
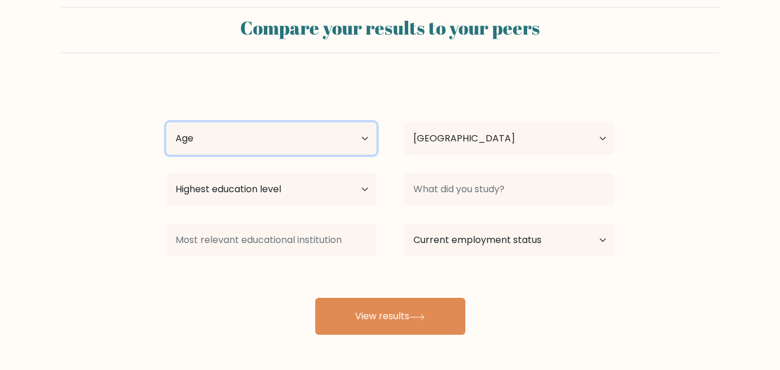
click at [340, 146] on select "Age Under [DEMOGRAPHIC_DATA] [DEMOGRAPHIC_DATA] [DEMOGRAPHIC_DATA] [DEMOGRAPHIC…" at bounding box center [271, 138] width 210 height 32
select select "25_34"
click at [166, 122] on select "Age Under [DEMOGRAPHIC_DATA] [DEMOGRAPHIC_DATA] [DEMOGRAPHIC_DATA] [DEMOGRAPHIC…" at bounding box center [271, 138] width 210 height 32
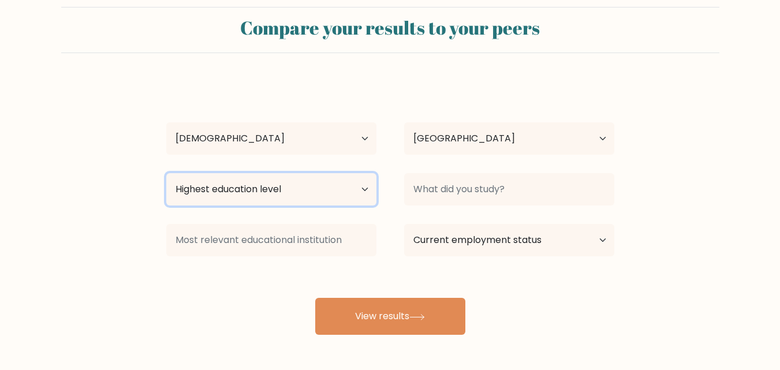
click at [299, 199] on select "Highest education level No schooling Primary Lower Secondary Upper Secondary Oc…" at bounding box center [271, 189] width 210 height 32
select select "bachelors_degree"
click at [166, 173] on select "Highest education level No schooling Primary Lower Secondary Upper Secondary Oc…" at bounding box center [271, 189] width 210 height 32
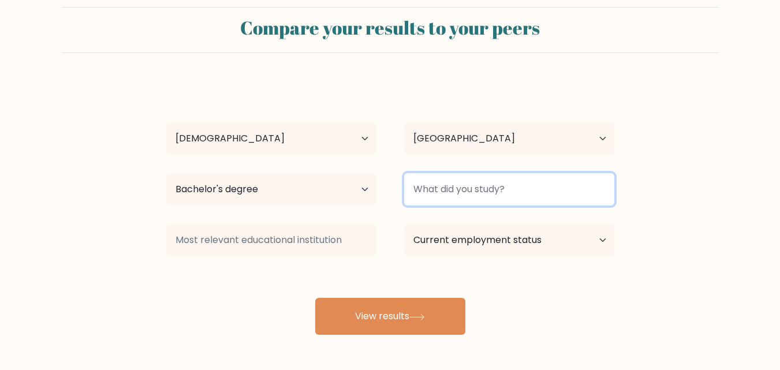
click at [469, 192] on input at bounding box center [509, 189] width 210 height 32
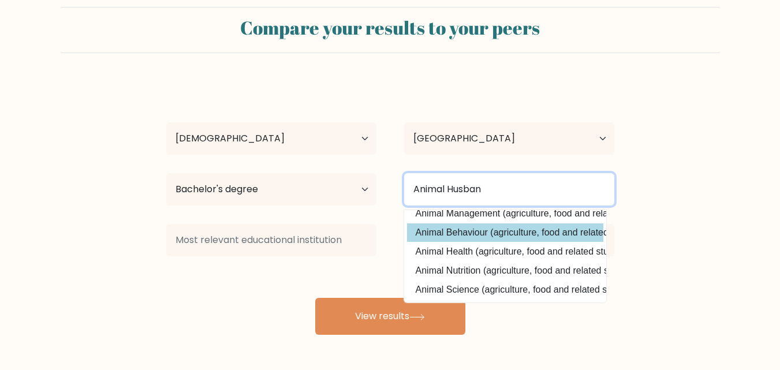
scroll to position [36, 0]
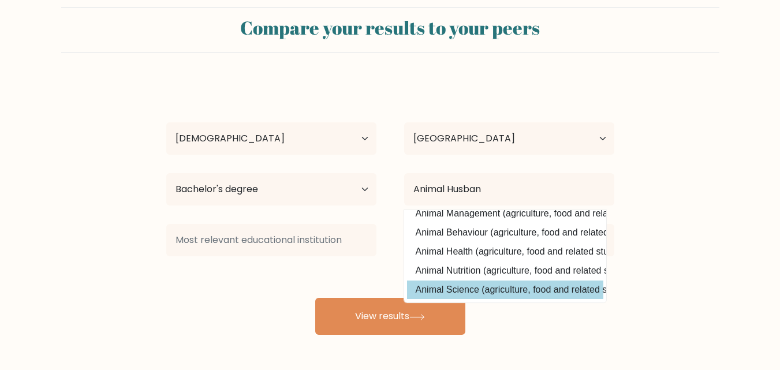
click at [468, 284] on div "Refiana [PERSON_NAME] Age Under [DEMOGRAPHIC_DATA] [DEMOGRAPHIC_DATA] [DEMOGRAP…" at bounding box center [390, 208] width 462 height 254
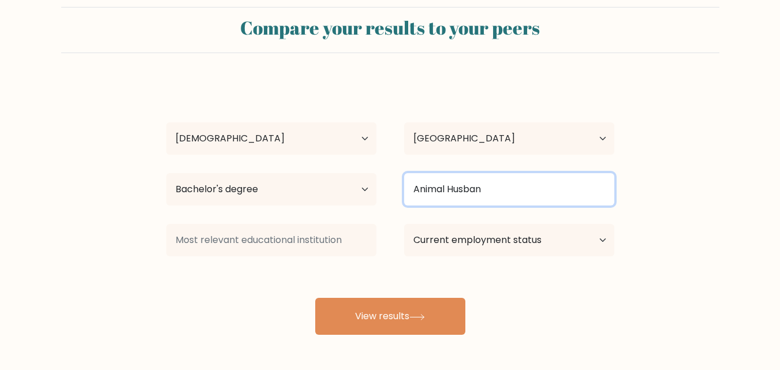
click at [487, 191] on input "Animal Husban" at bounding box center [509, 189] width 210 height 32
drag, startPoint x: 487, startPoint y: 191, endPoint x: 449, endPoint y: 187, distance: 38.3
click at [449, 187] on input "Animal Husban" at bounding box center [509, 189] width 210 height 32
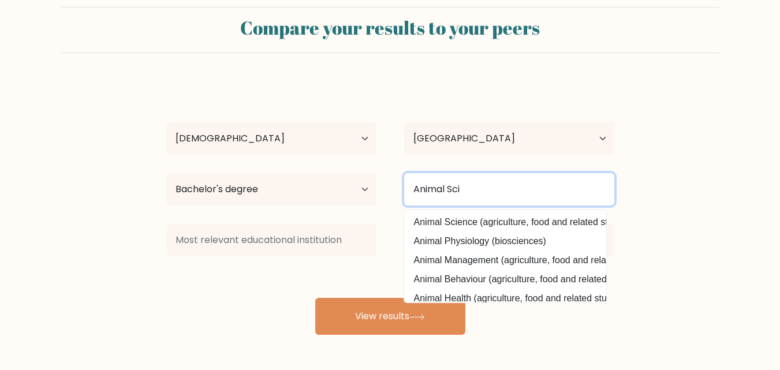
scroll to position [0, 0]
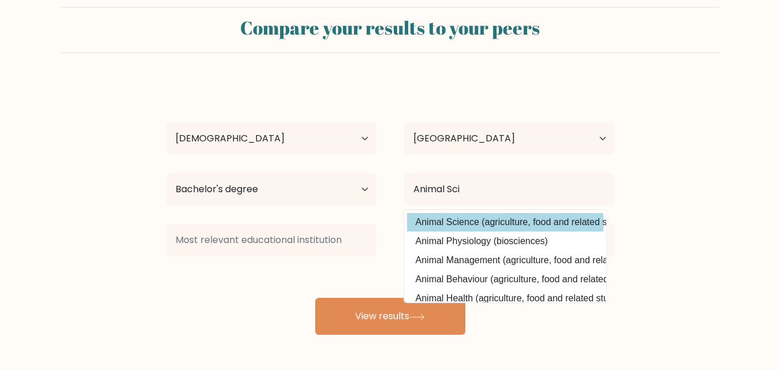
click at [474, 219] on div "Refiana [PERSON_NAME] Age Under [DEMOGRAPHIC_DATA] [DEMOGRAPHIC_DATA] [DEMOGRAP…" at bounding box center [390, 208] width 462 height 254
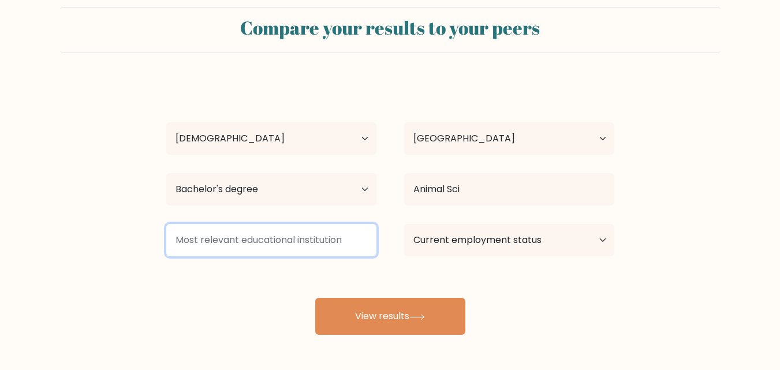
click at [278, 248] on input at bounding box center [271, 240] width 210 height 32
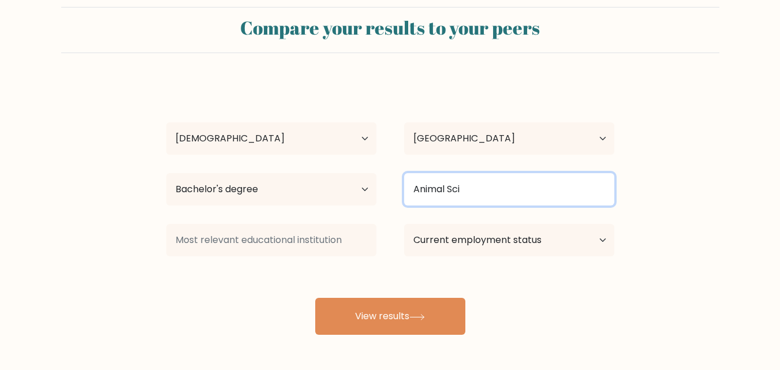
click at [467, 195] on input "Animal Sci" at bounding box center [509, 189] width 210 height 32
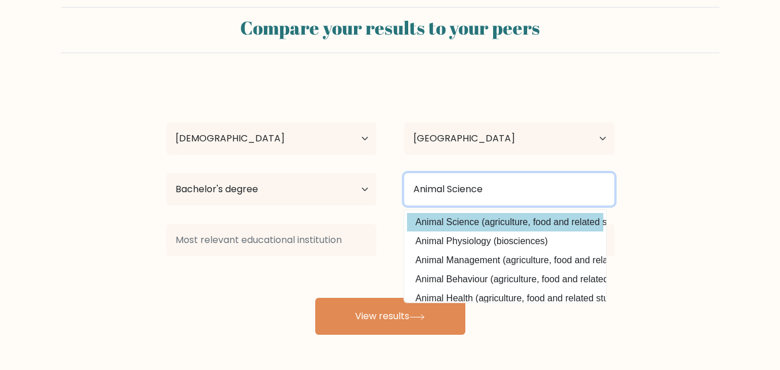
type input "Animal Science"
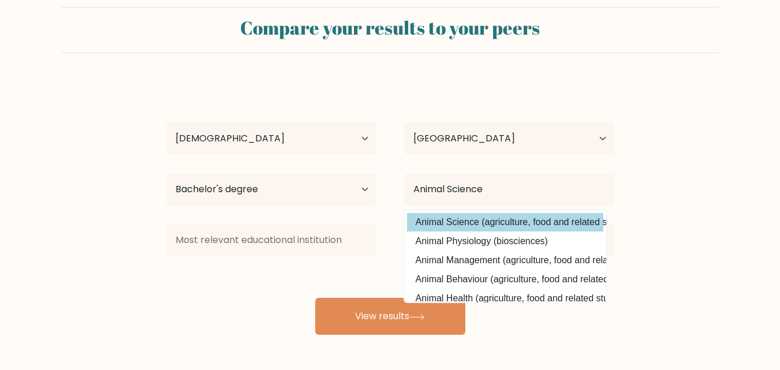
click at [523, 218] on div "Refiana [PERSON_NAME] Age Under [DEMOGRAPHIC_DATA] [DEMOGRAPHIC_DATA] [DEMOGRAP…" at bounding box center [390, 208] width 462 height 254
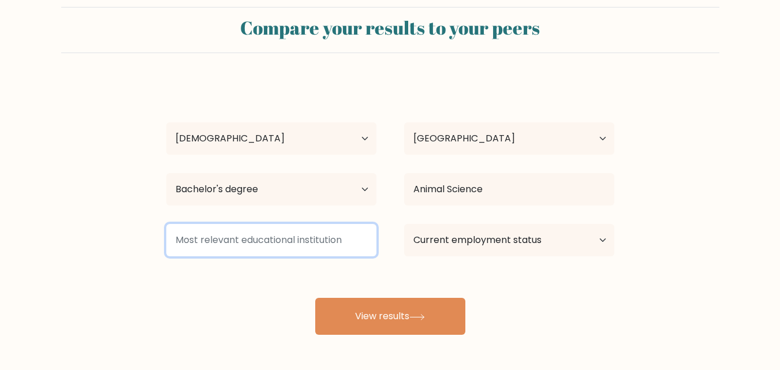
click at [285, 230] on input at bounding box center [271, 240] width 210 height 32
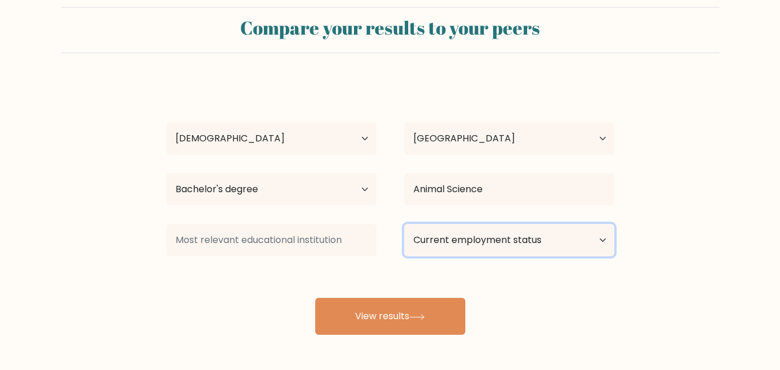
click at [470, 240] on select "Current employment status Employed Student Retired Other / prefer not to answer" at bounding box center [509, 240] width 210 height 32
select select "employed"
click at [404, 224] on select "Current employment status Employed Student Retired Other / prefer not to answer" at bounding box center [509, 240] width 210 height 32
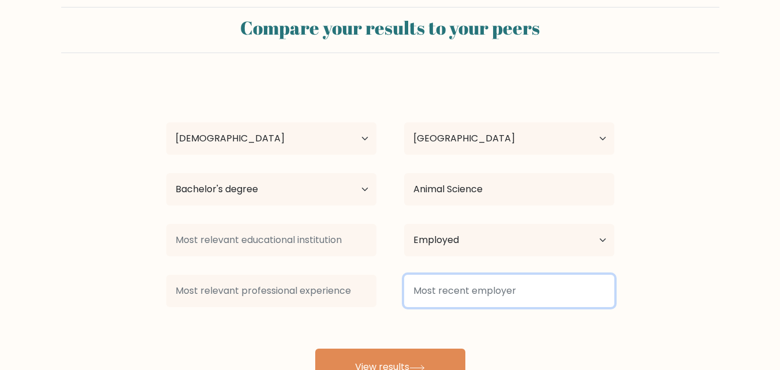
click at [446, 293] on input at bounding box center [509, 291] width 210 height 32
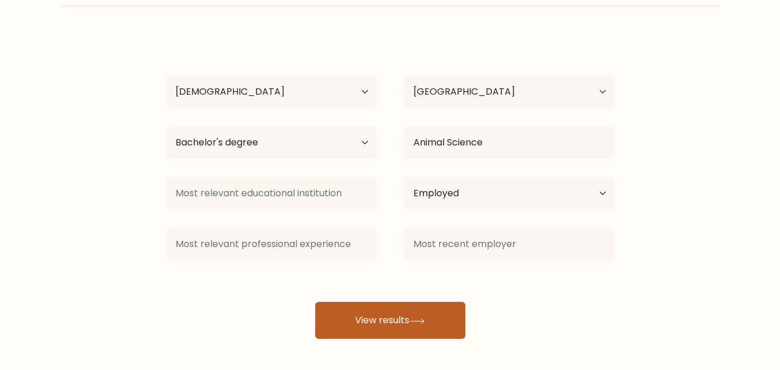
click at [406, 312] on button "View results" at bounding box center [390, 320] width 150 height 37
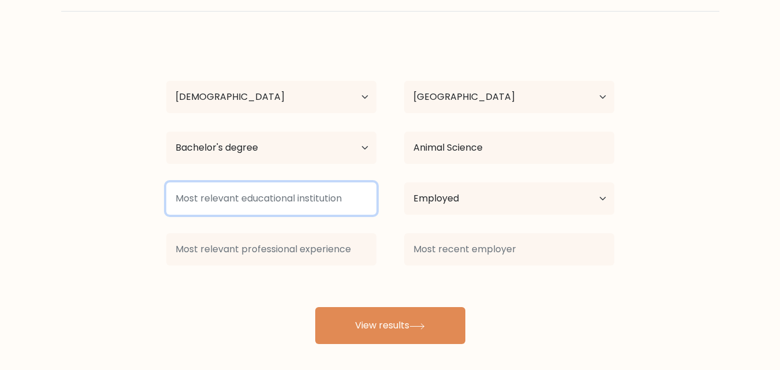
scroll to position [63, 0]
click at [284, 205] on input at bounding box center [271, 198] width 210 height 32
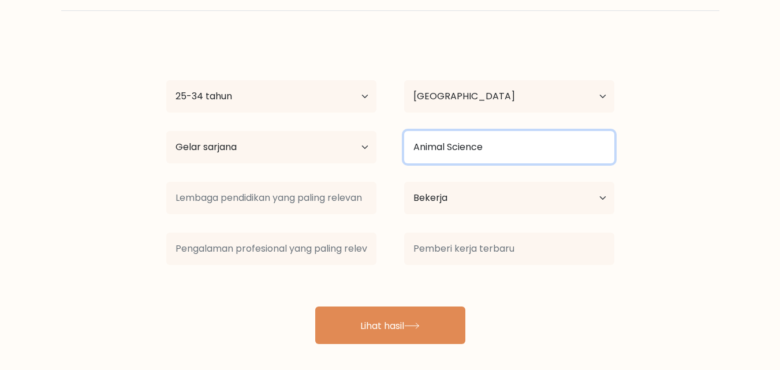
click at [492, 152] on input "Animal Science" at bounding box center [509, 147] width 210 height 32
drag, startPoint x: 492, startPoint y: 152, endPoint x: 385, endPoint y: 154, distance: 106.8
click at [385, 154] on div "Tingkat pendidikan tertinggi Tidak bersekolah Utama [GEOGRAPHIC_DATA] Spesifik …" at bounding box center [390, 147] width 476 height 42
type input "P"
type input "I"
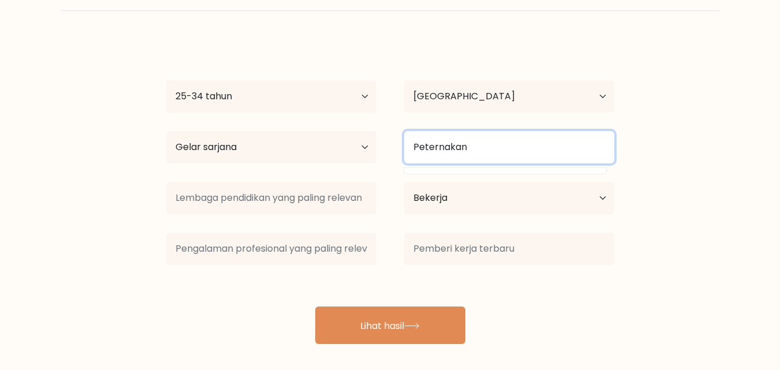
type input "Peternakan"
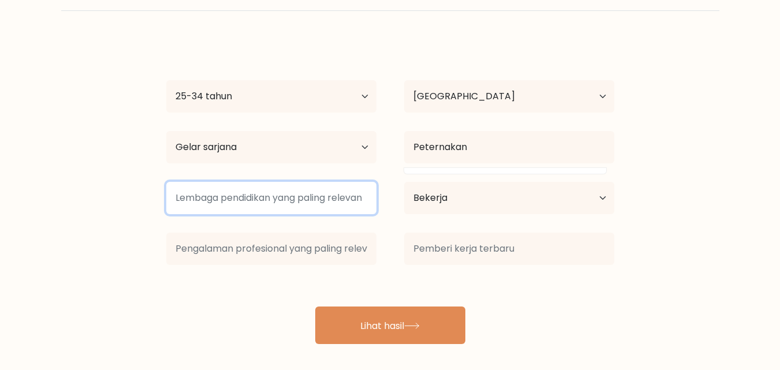
click at [319, 201] on input at bounding box center [271, 198] width 210 height 32
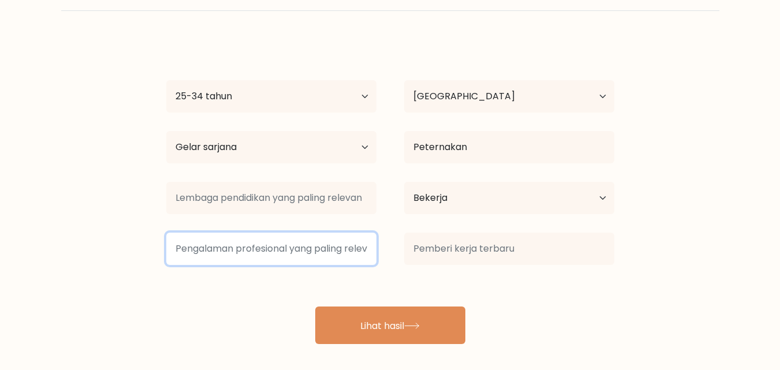
click at [322, 257] on input at bounding box center [271, 249] width 210 height 32
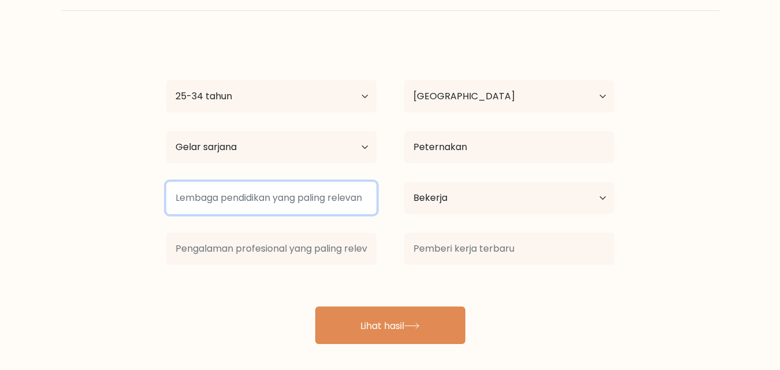
click at [301, 209] on input at bounding box center [271, 198] width 210 height 32
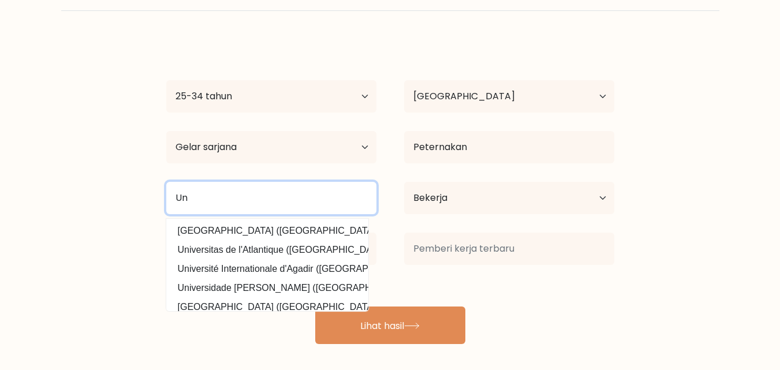
type input "U"
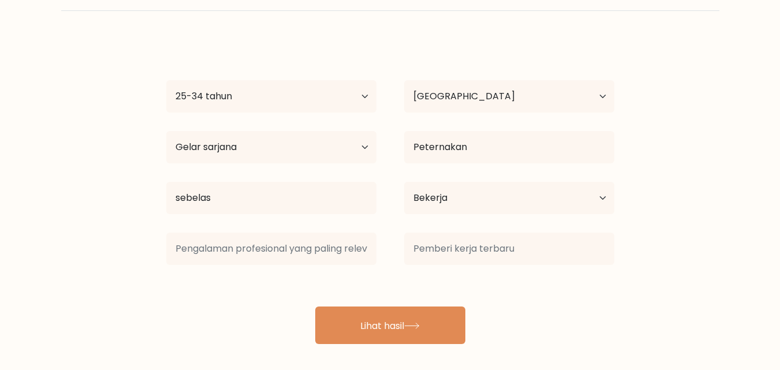
click at [313, 232] on div "Refiana [PERSON_NAME] Usia Di bawah 18 tahun 18-24 tahun 25-34 tahun 35-44 tahu…" at bounding box center [390, 191] width 462 height 305
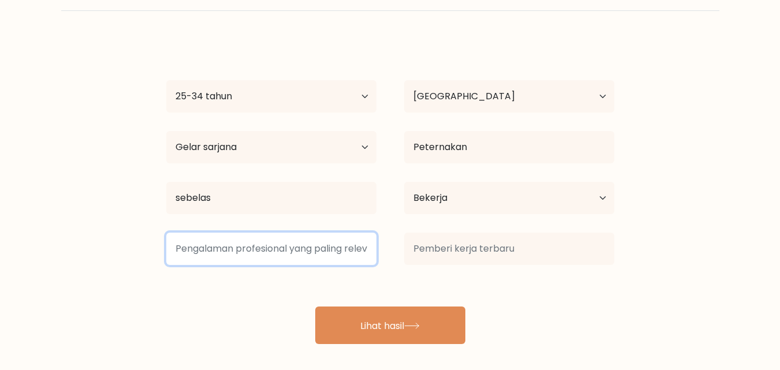
click at [307, 251] on input at bounding box center [271, 249] width 210 height 32
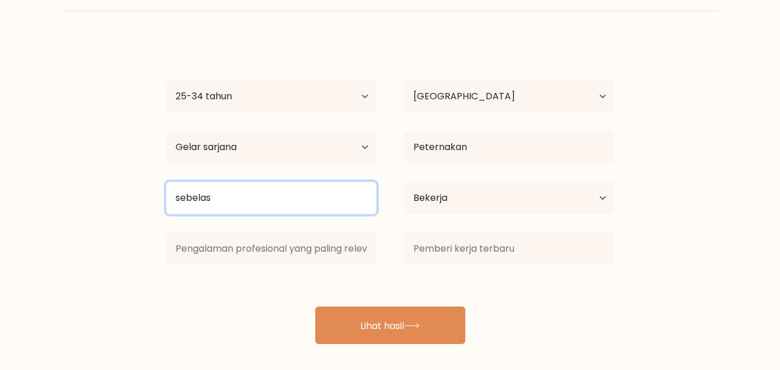
click at [282, 200] on input "sebelas" at bounding box center [271, 198] width 210 height 32
drag, startPoint x: 282, startPoint y: 200, endPoint x: 161, endPoint y: 198, distance: 121.8
click at [161, 198] on div "sebelas [GEOGRAPHIC_DATA] Maret ([GEOGRAPHIC_DATA])" at bounding box center [271, 198] width 238 height 42
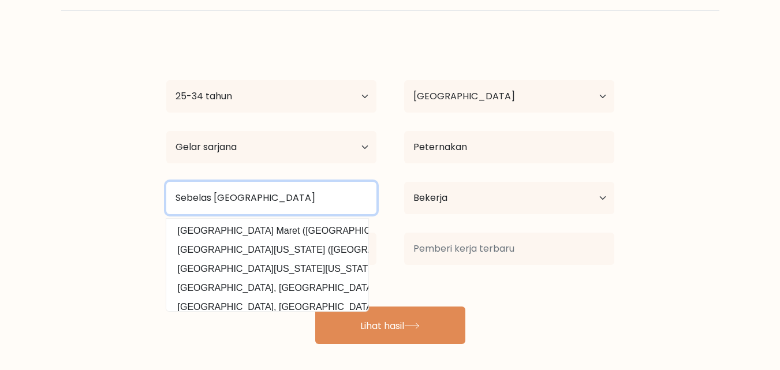
type input "Sebelas [GEOGRAPHIC_DATA]"
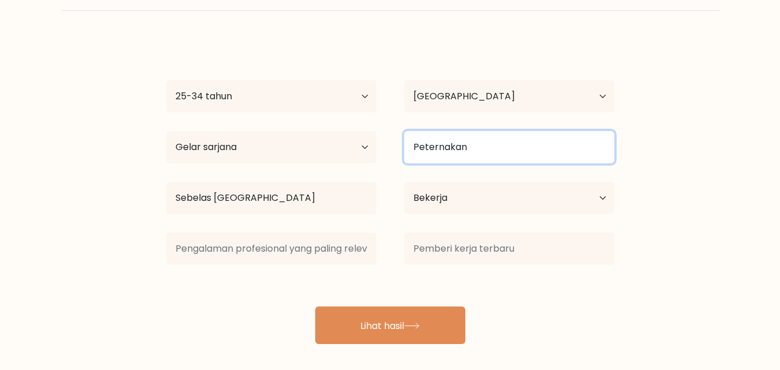
drag, startPoint x: 481, startPoint y: 150, endPoint x: 395, endPoint y: 144, distance: 86.2
click at [395, 144] on div "Peternakan" at bounding box center [509, 147] width 238 height 42
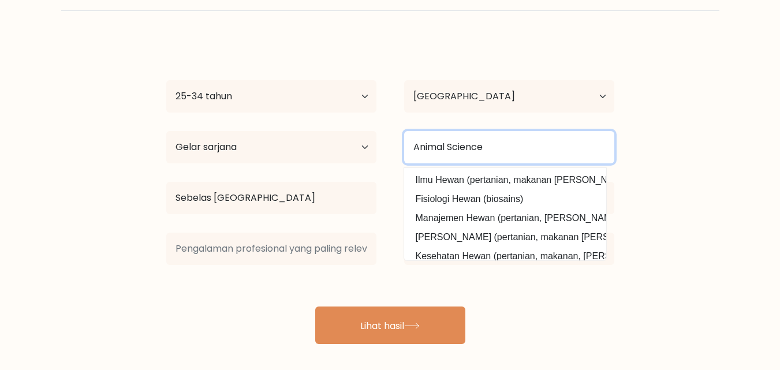
type input "Animal Science"
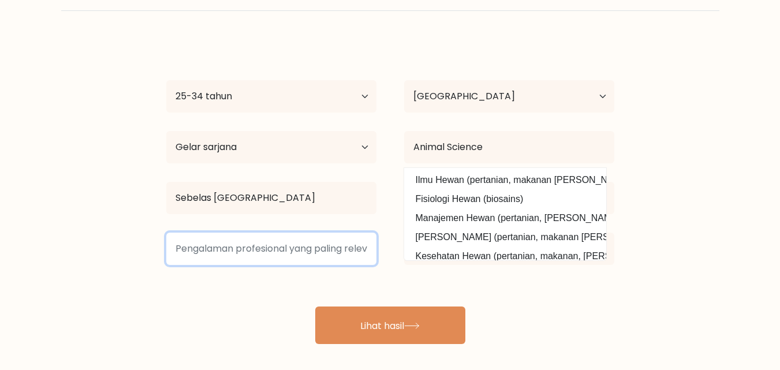
click at [258, 254] on input at bounding box center [271, 249] width 210 height 32
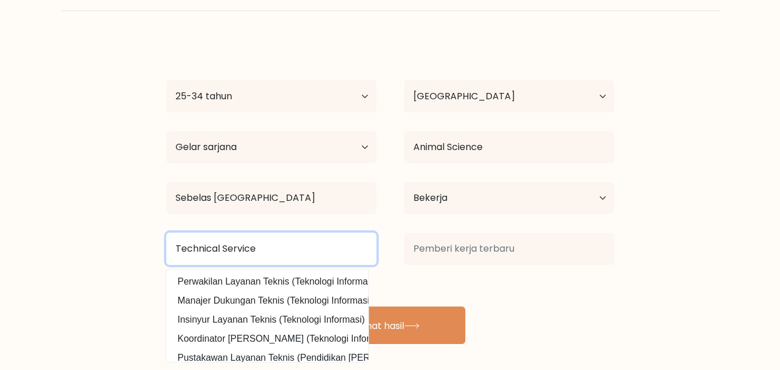
type input "Technical Service"
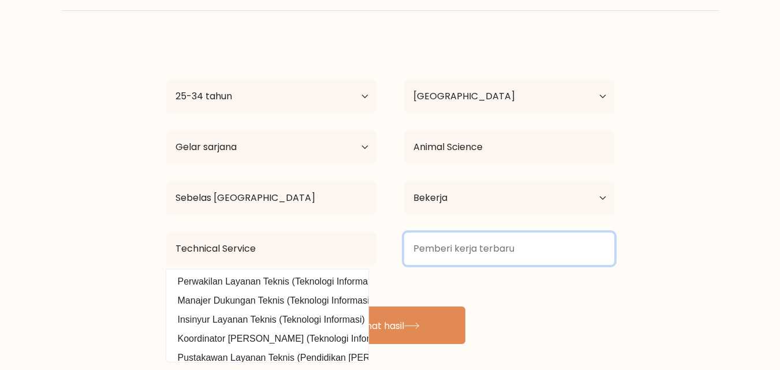
click at [461, 251] on input at bounding box center [509, 249] width 210 height 32
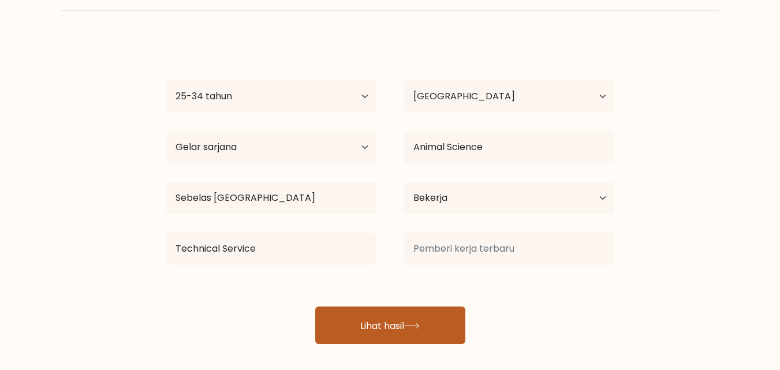
click at [401, 326] on font "Lihat hasil" at bounding box center [382, 325] width 44 height 13
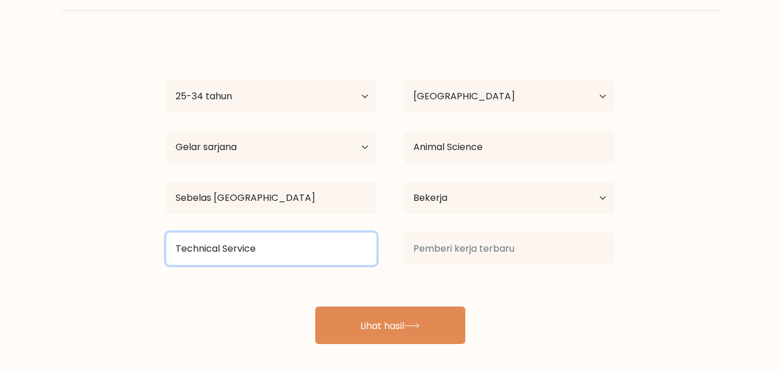
drag, startPoint x: 285, startPoint y: 247, endPoint x: 158, endPoint y: 245, distance: 127.0
click at [158, 245] on div "Technical Service Perwakilan Layanan Teknis (Teknologi Informasi) Manajer Dukun…" at bounding box center [271, 249] width 238 height 42
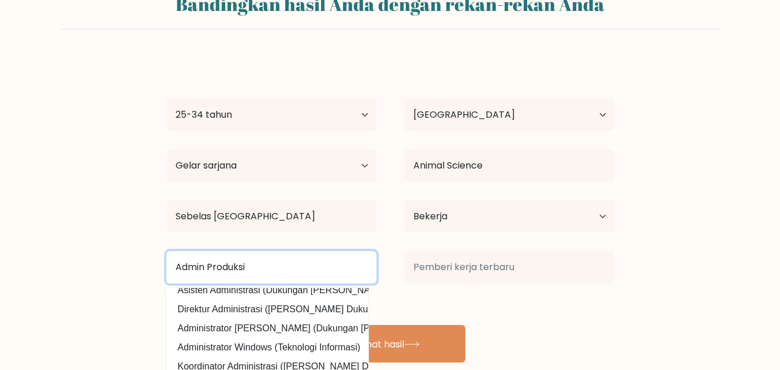
scroll to position [68, 0]
type input "Admin Produksi"
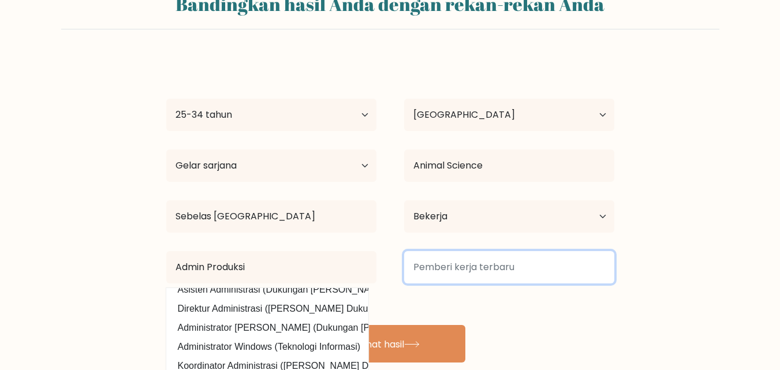
click at [475, 267] on input at bounding box center [509, 267] width 210 height 32
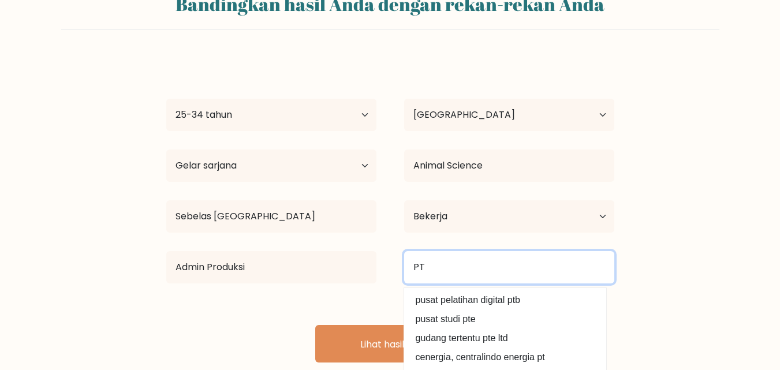
type input "P"
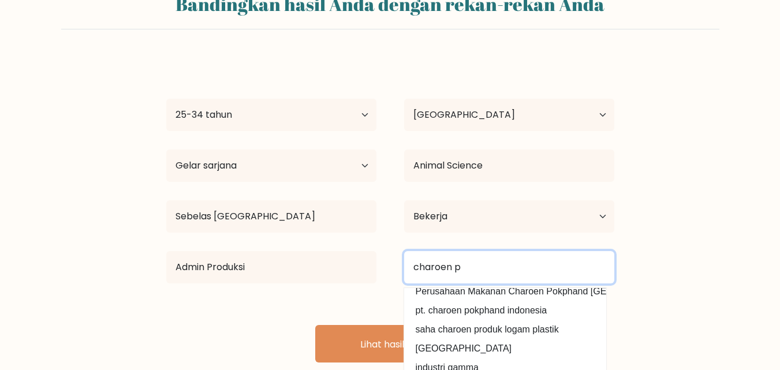
scroll to position [105, 0]
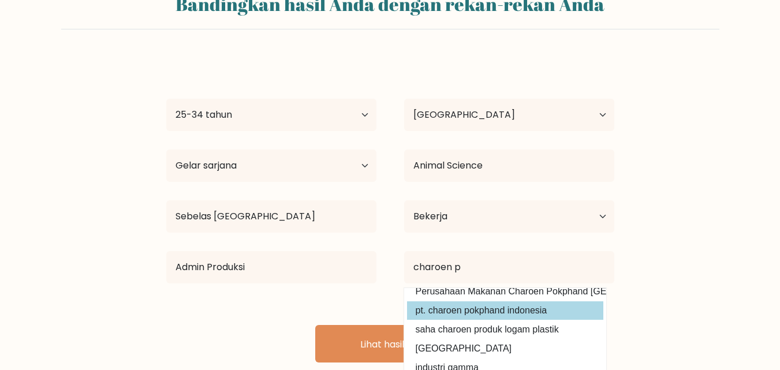
click at [514, 305] on div "Refiana [PERSON_NAME] Usia Di bawah 18 tahun 18-24 tahun 25-34 tahun 35-44 tahu…" at bounding box center [390, 209] width 462 height 305
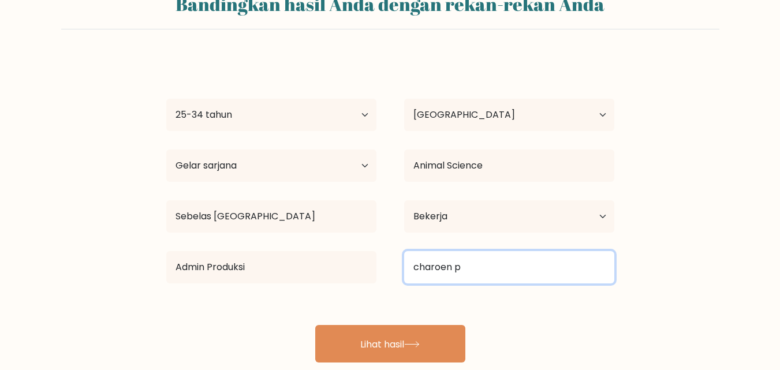
drag, startPoint x: 487, startPoint y: 274, endPoint x: 364, endPoint y: 274, distance: 122.4
click at [364, 274] on div "Admin Produksi Spesialis Administrasi (Dukungan [PERSON_NAME] Administrasi) Adm…" at bounding box center [390, 268] width 476 height 42
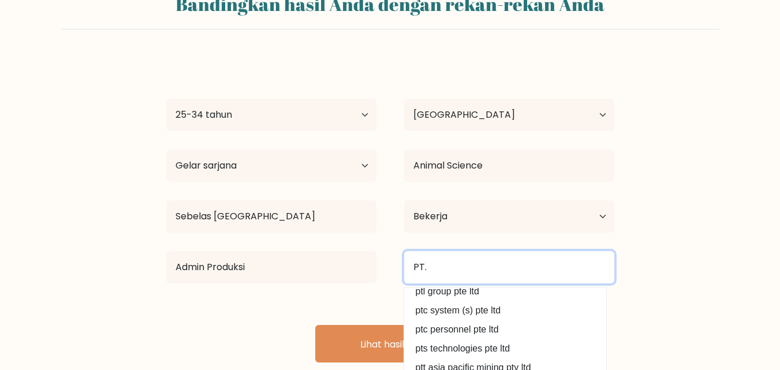
scroll to position [104, 0]
type input "PT. Cemerlang Unggas Lestari"
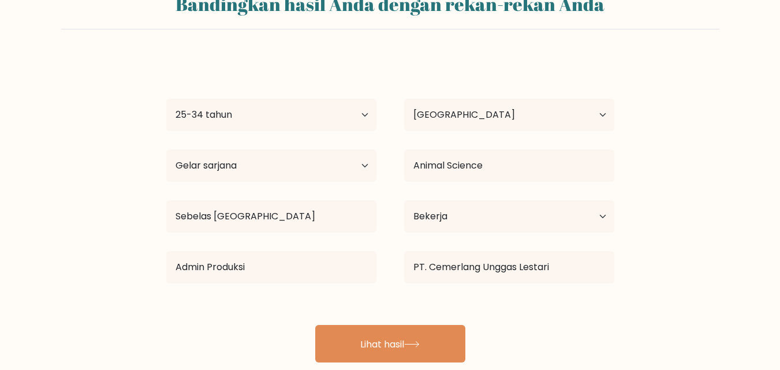
click at [660, 291] on form "Bandingkan hasil Anda dengan rekan-rekan Anda Refiana Nafis Safiera Usia Di baw…" at bounding box center [390, 172] width 780 height 379
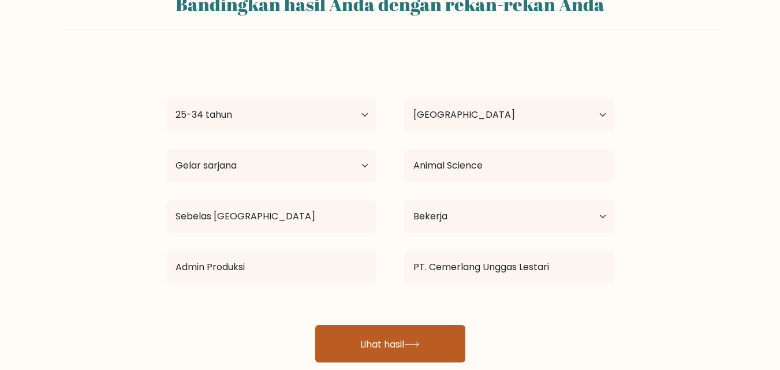
click at [396, 344] on font "Lihat hasil" at bounding box center [382, 343] width 44 height 13
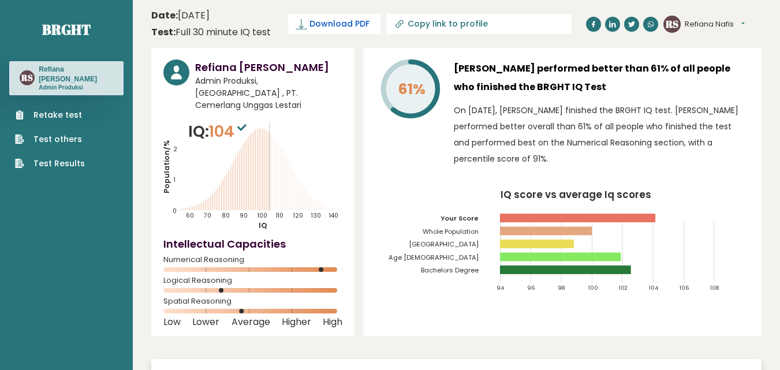
click at [343, 24] on span "Download PDF" at bounding box center [339, 24] width 60 height 12
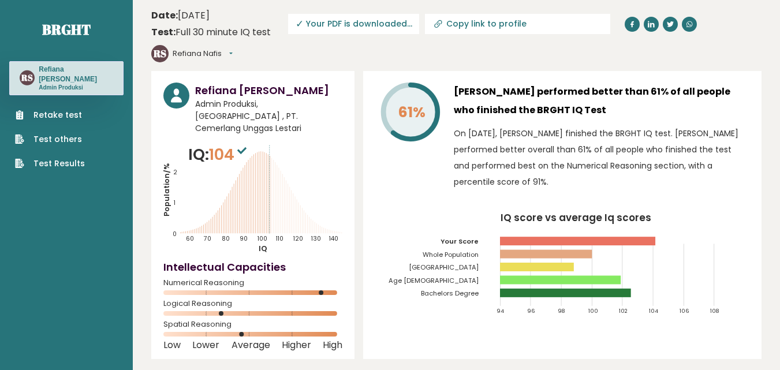
click at [440, 24] on icon at bounding box center [438, 24] width 12 height 12
type input "[URL][DOMAIN_NAME]"
click at [439, 58] on header "Date: [DATE] Test: Full 30 minute IQ test Download PDF Downloading... Downloadi…" at bounding box center [456, 35] width 610 height 59
click at [359, 24] on span "✓ Your PDF is downloaded..." at bounding box center [353, 24] width 131 height 20
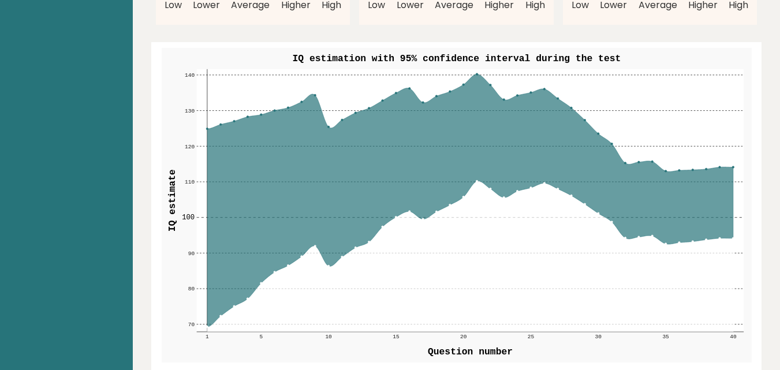
scroll to position [1377, 0]
click at [147, 168] on div "Date: September 12, 2025 Test: Full 30 minute IQ test Download PDF Downloading.…" at bounding box center [456, 318] width 647 height 3390
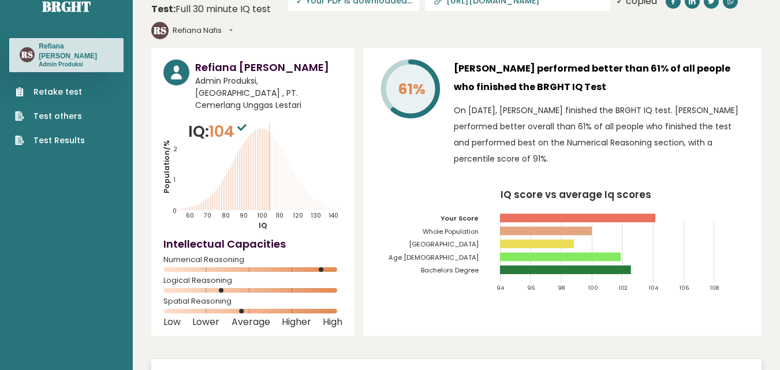
scroll to position [0, 0]
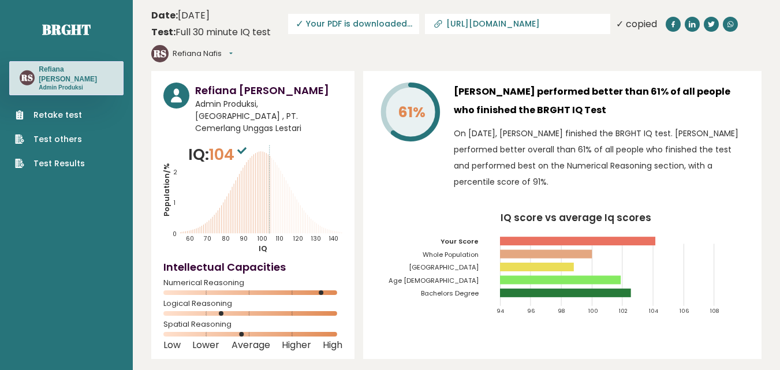
click at [351, 202] on div "Refiana Nafis Safiera Admin Produksi, Indonesia , PT. Cemerlang Unggas Lestari …" at bounding box center [252, 215] width 203 height 288
click at [460, 208] on div "61% Refiana Nafis Safiera performed better than 61% of all people who finished …" at bounding box center [562, 215] width 398 height 288
click at [537, 24] on input "https://brght.org/profile/refiana-nafis-safiera/?utm_source=share&utm_medium=co…" at bounding box center [524, 23] width 157 height 9
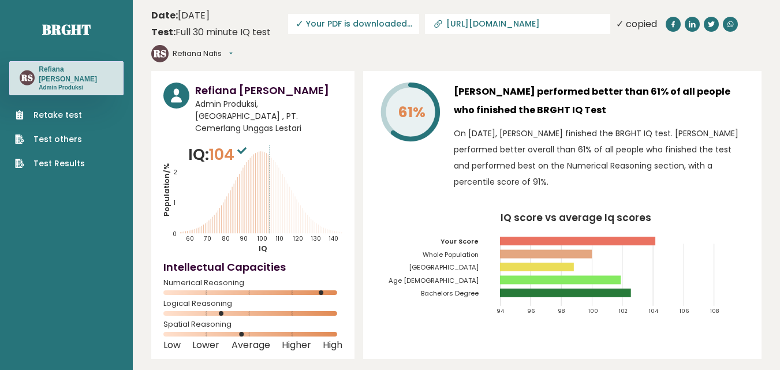
click at [537, 24] on input "https://brght.org/profile/refiana-nafis-safiera/?utm_source=share&utm_medium=co…" at bounding box center [524, 23] width 157 height 9
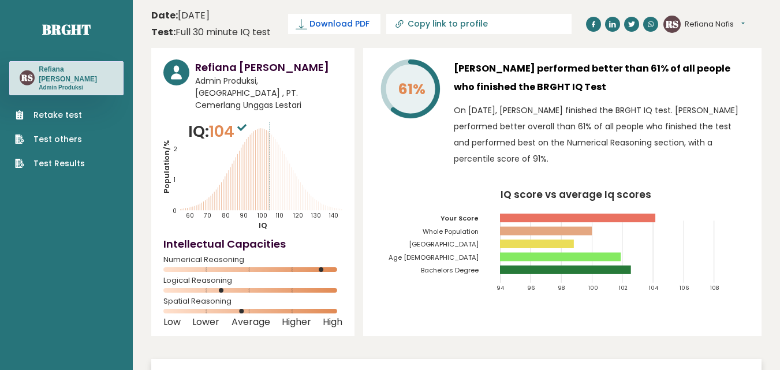
click at [345, 21] on span "Download PDF" at bounding box center [339, 24] width 60 height 12
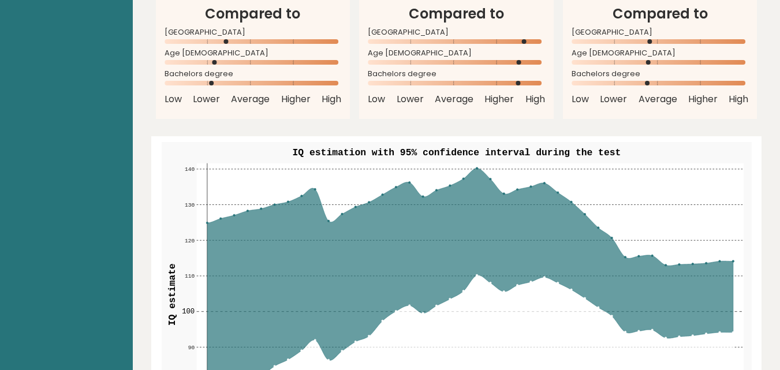
scroll to position [1284, 0]
